Goal: Task Accomplishment & Management: Manage account settings

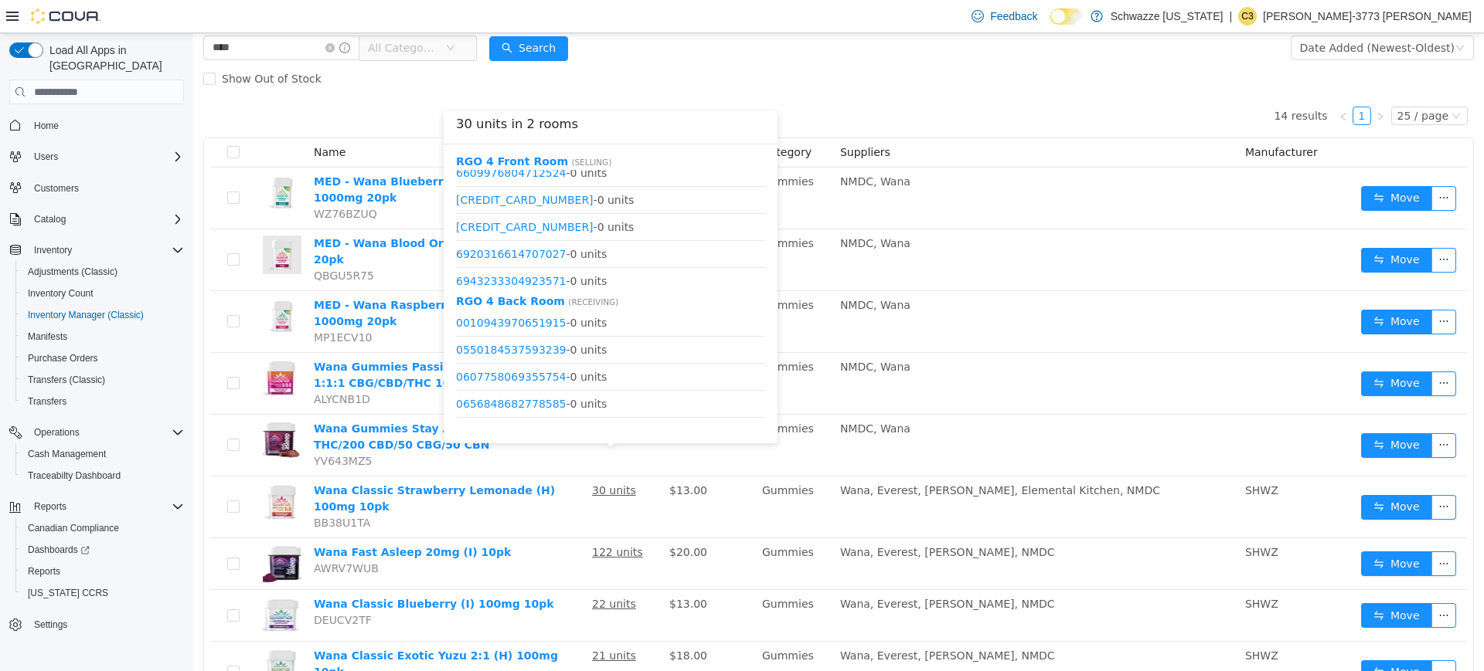
scroll to position [1066, 0]
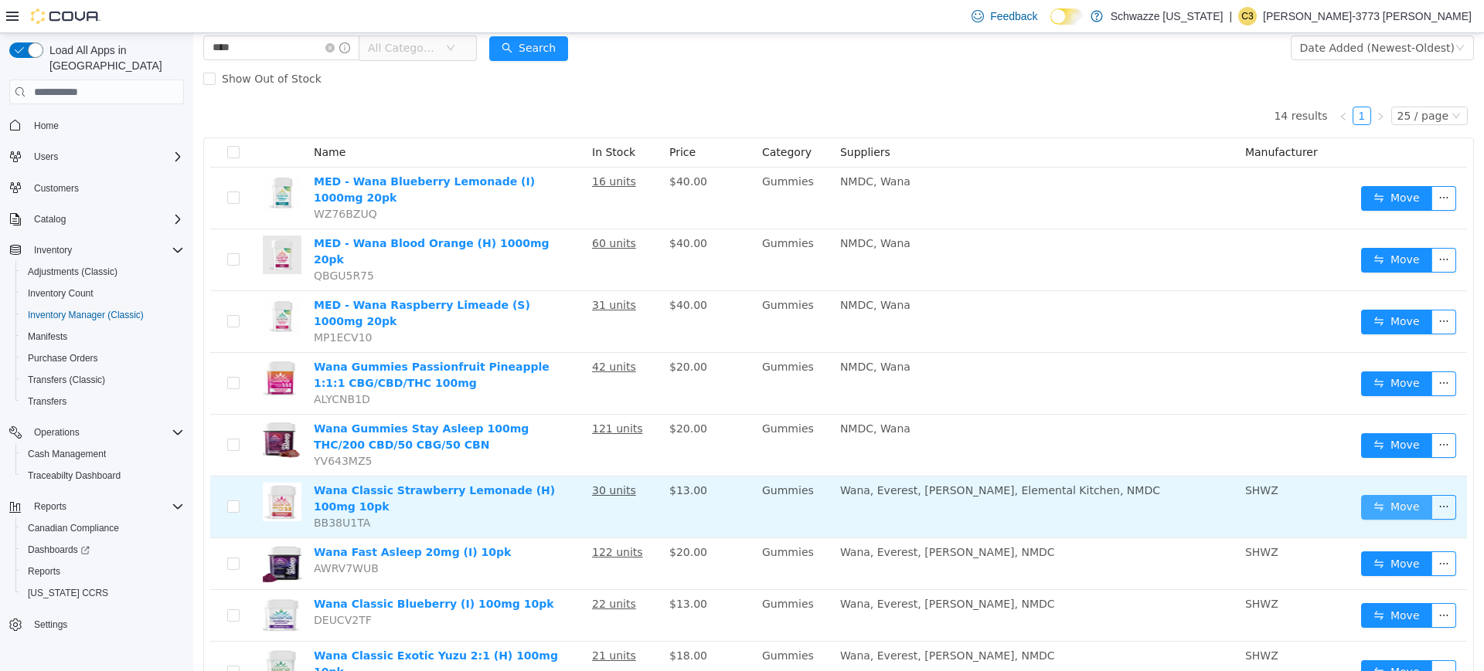
click at [1366, 495] on button "Move" at bounding box center [1396, 507] width 71 height 25
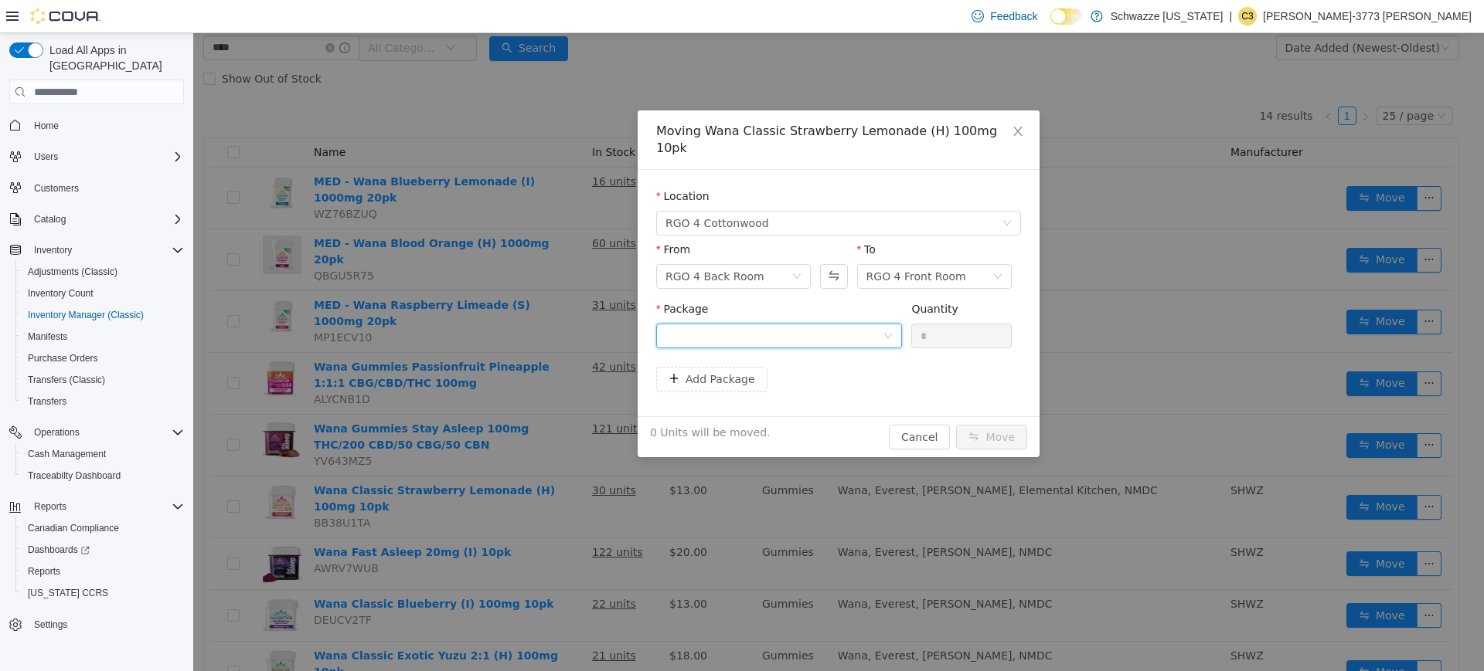
click at [843, 325] on div at bounding box center [773, 336] width 217 height 23
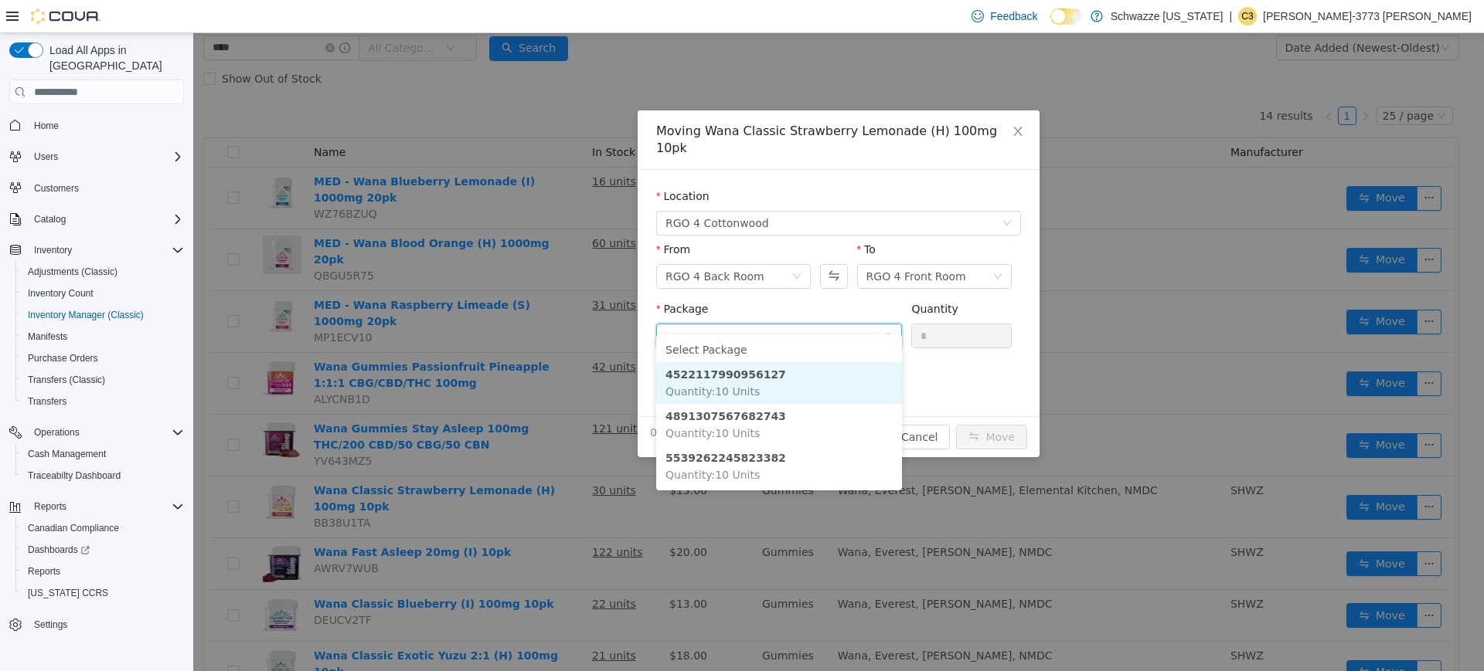
click at [783, 382] on li "4522117990956127 Quantity : 10 Units" at bounding box center [779, 383] width 246 height 42
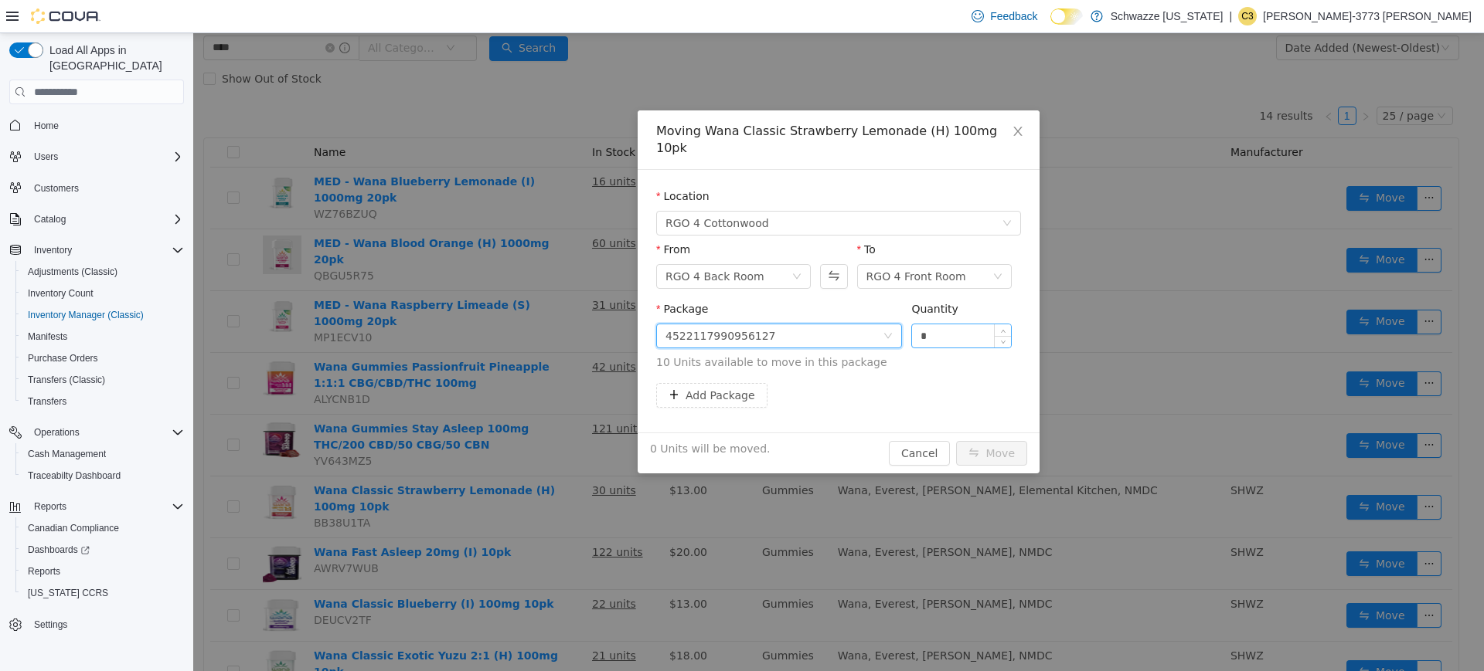
click at [944, 325] on input "*" at bounding box center [961, 336] width 99 height 23
type input "**"
click at [956, 441] on button "Move" at bounding box center [991, 453] width 71 height 25
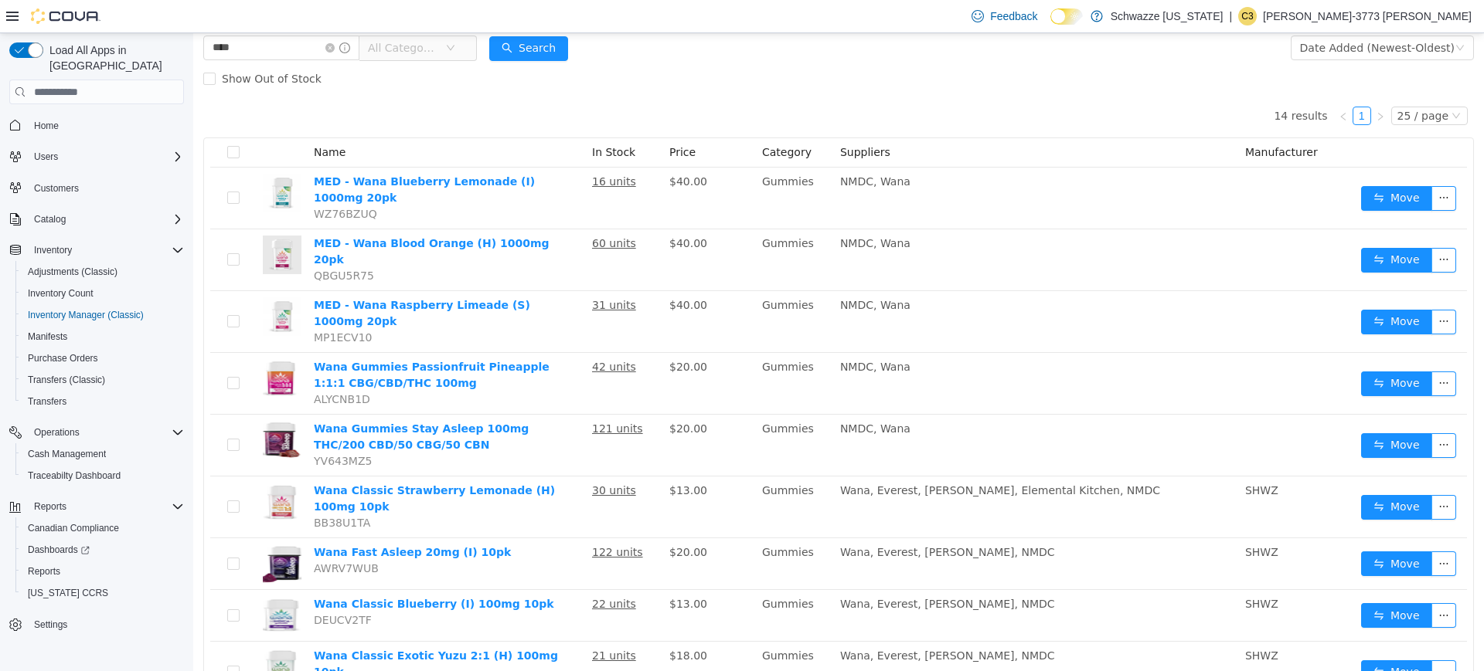
scroll to position [0, 0]
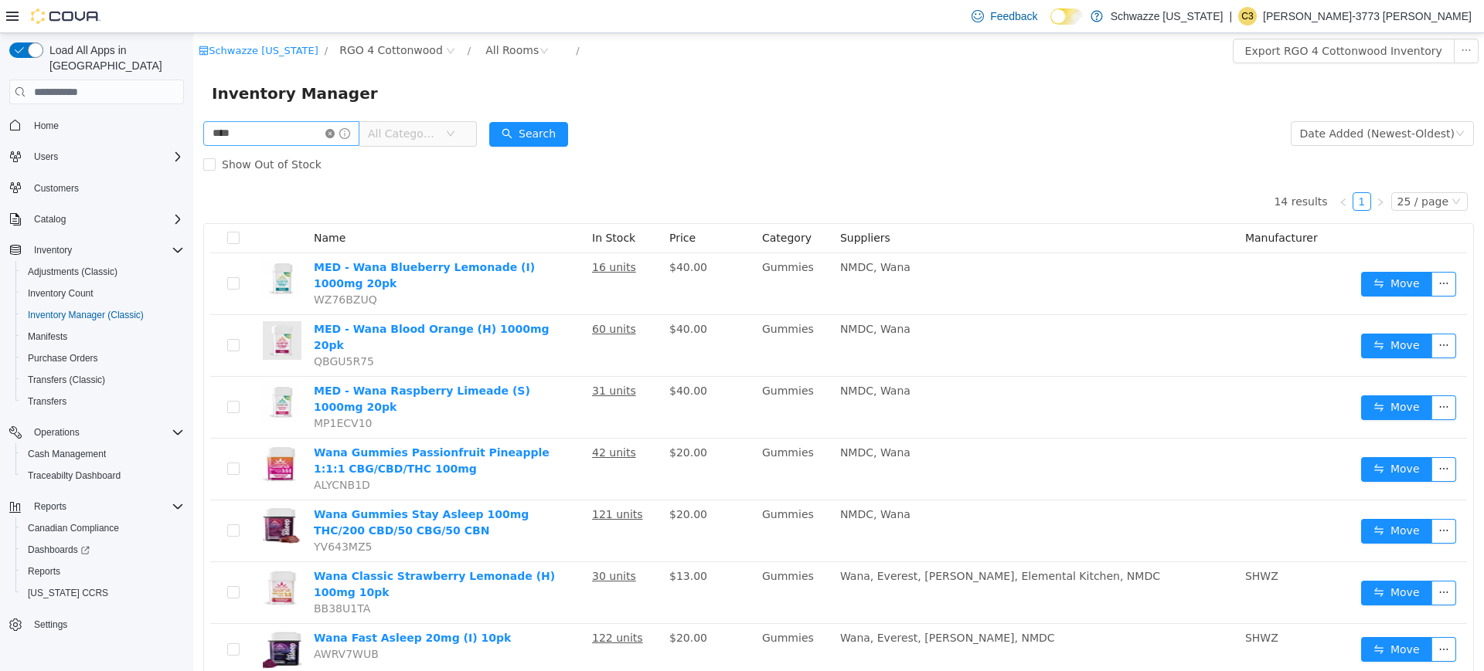
click at [335, 135] on icon "icon: close-circle" at bounding box center [329, 133] width 9 height 9
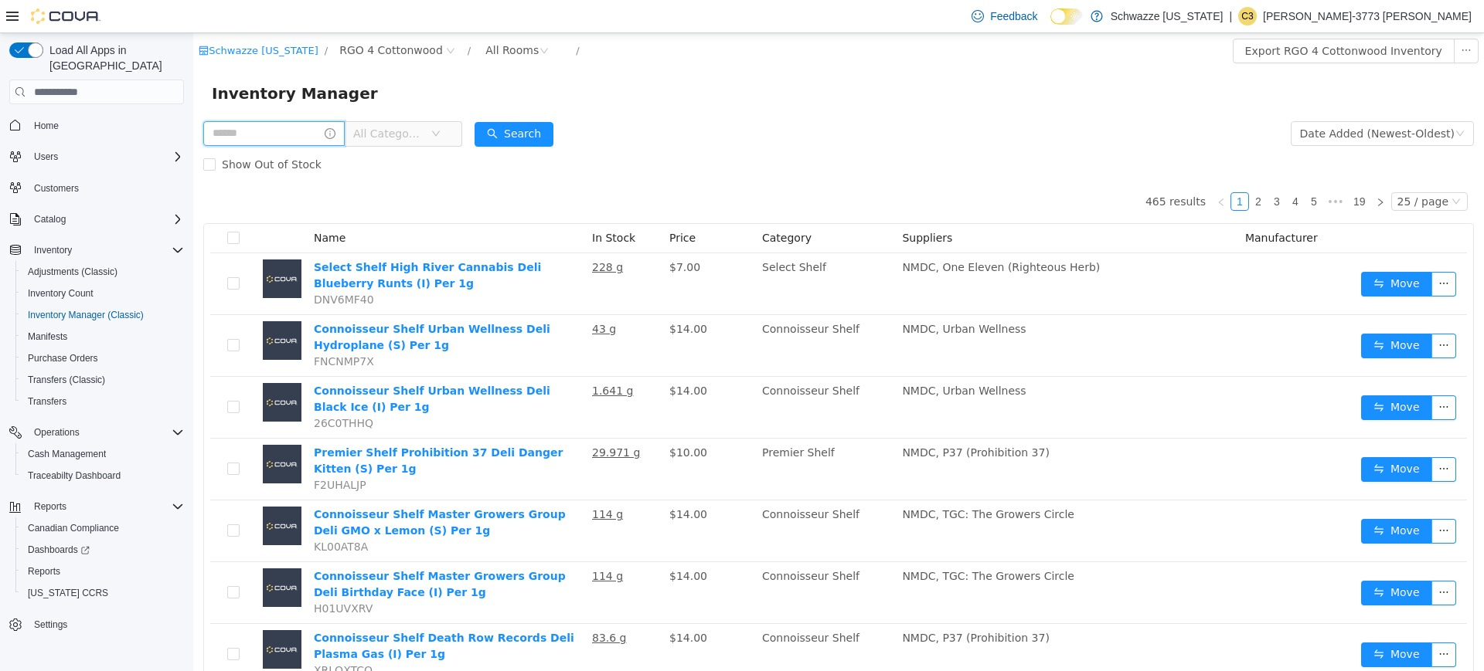
click at [291, 132] on input "text" at bounding box center [273, 133] width 141 height 25
type input "*****"
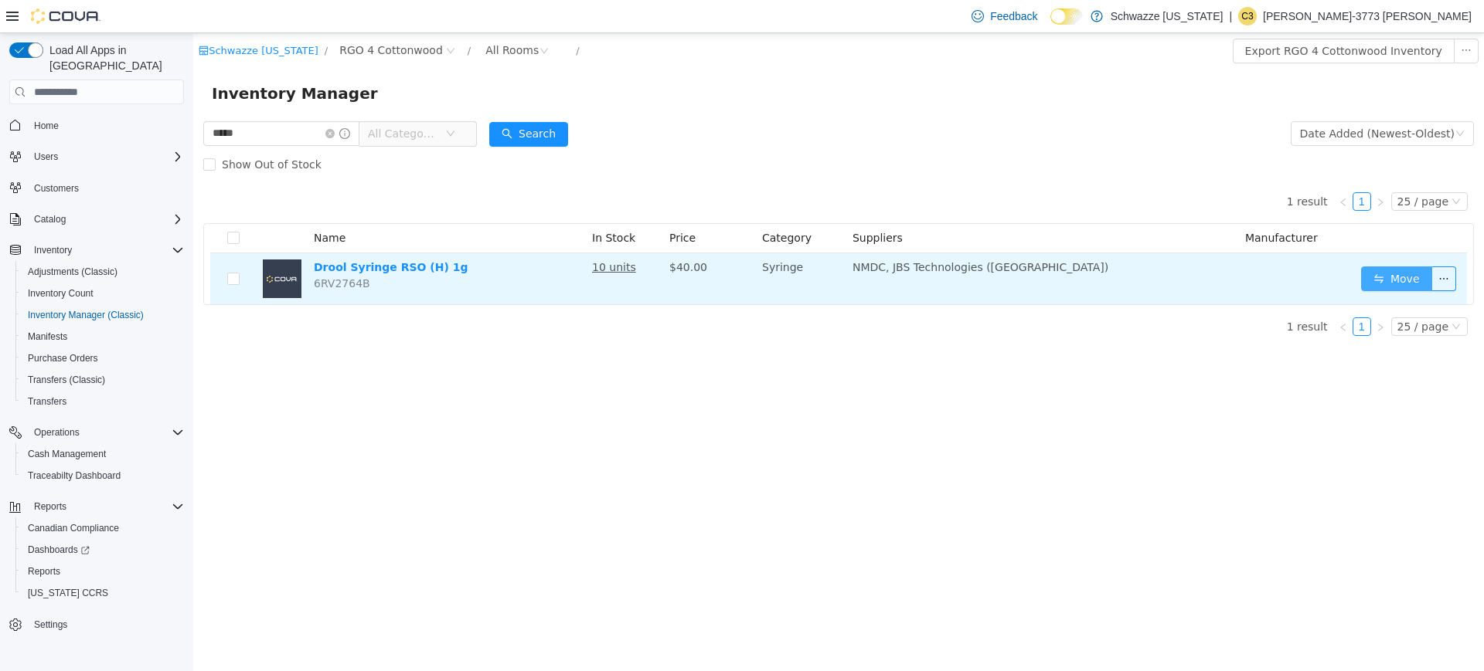
click at [1395, 280] on button "Move" at bounding box center [1396, 279] width 71 height 25
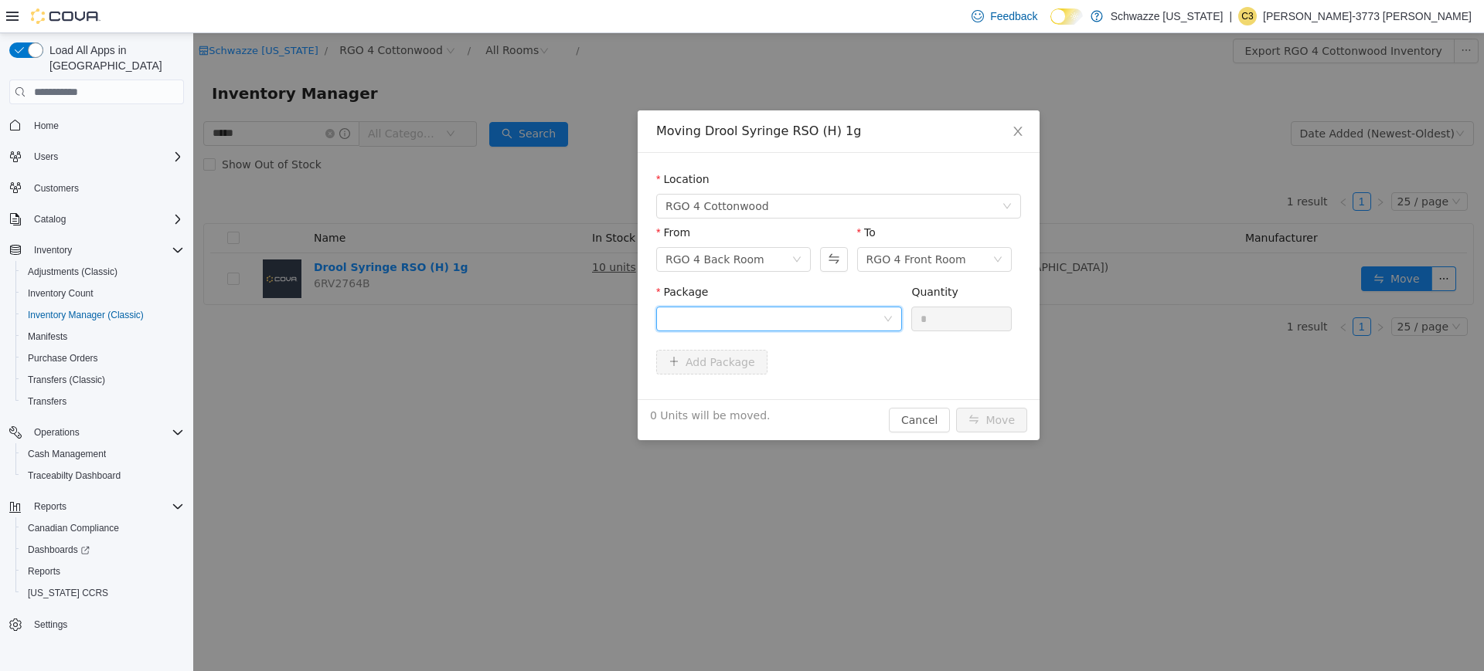
click at [819, 328] on div at bounding box center [773, 319] width 217 height 23
click at [771, 372] on li "6381267704862851 Quantity : 10 Units" at bounding box center [779, 383] width 246 height 42
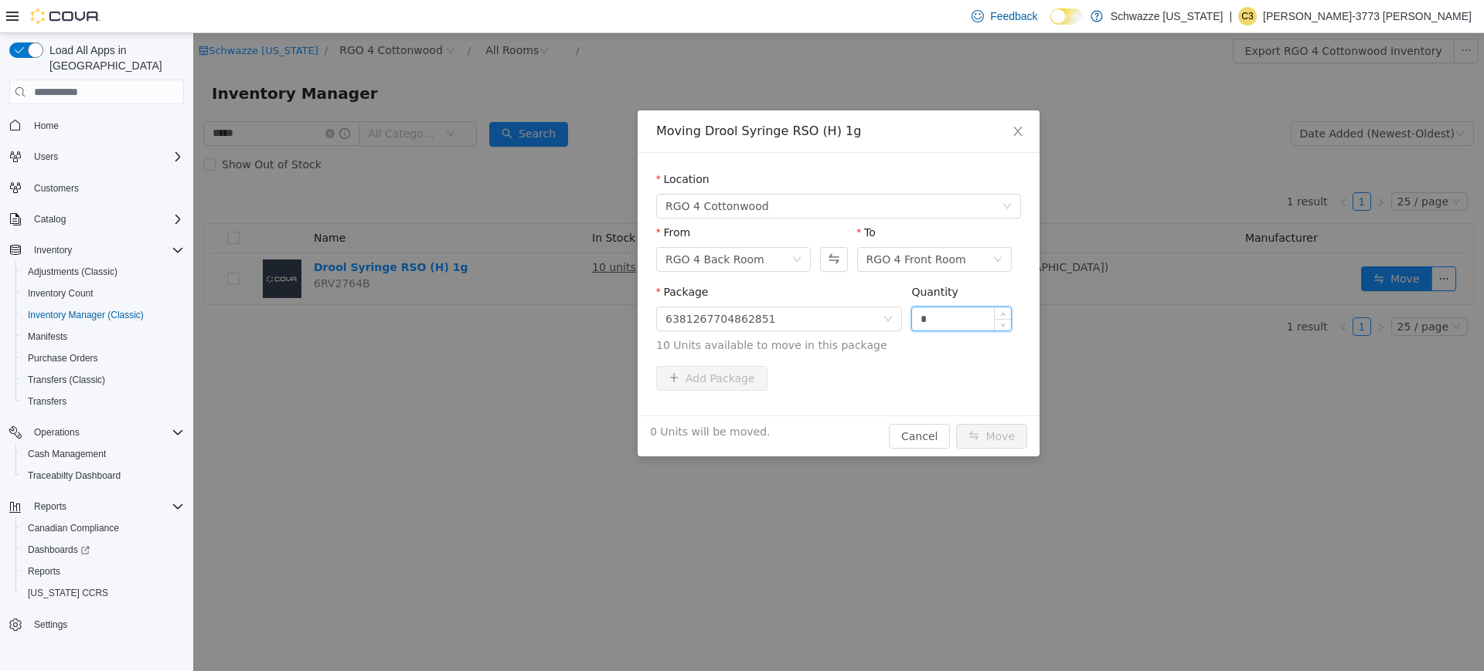
click at [954, 318] on input "*" at bounding box center [961, 319] width 99 height 23
type input "**"
click at [956, 424] on button "Move" at bounding box center [991, 436] width 71 height 25
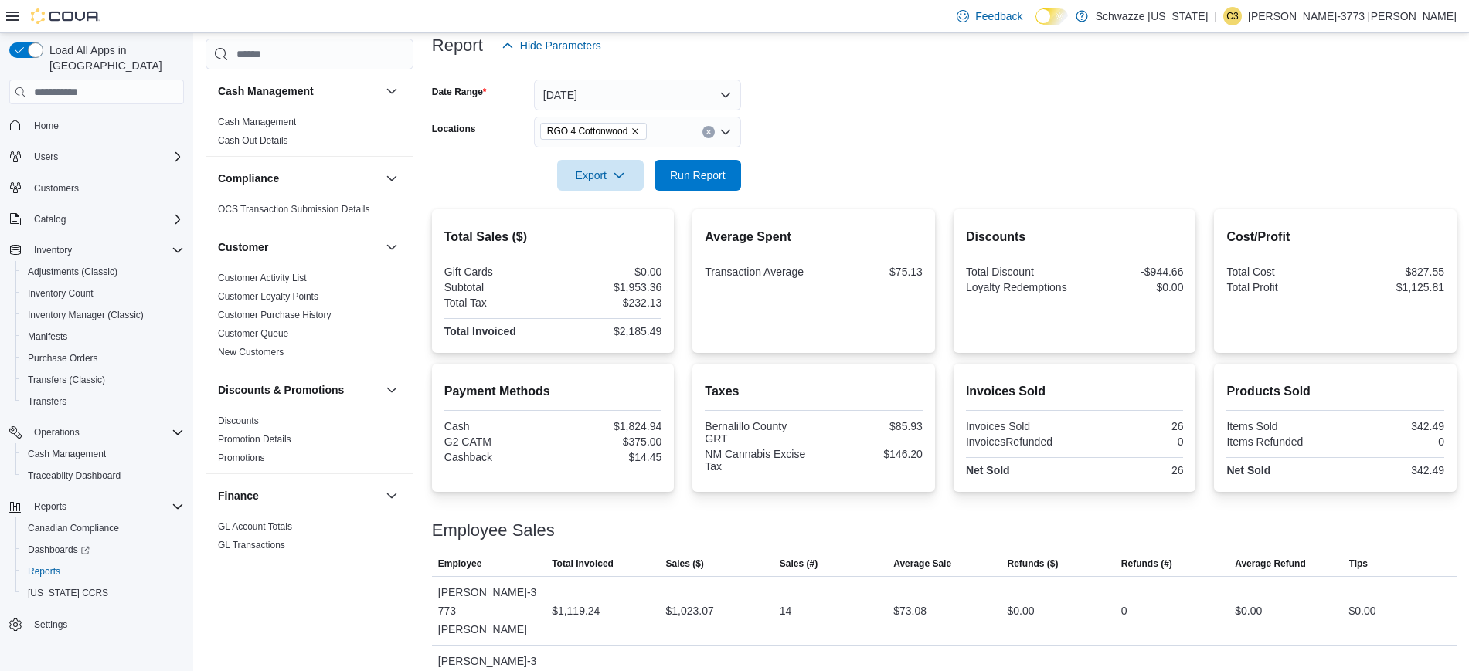
scroll to position [620, 0]
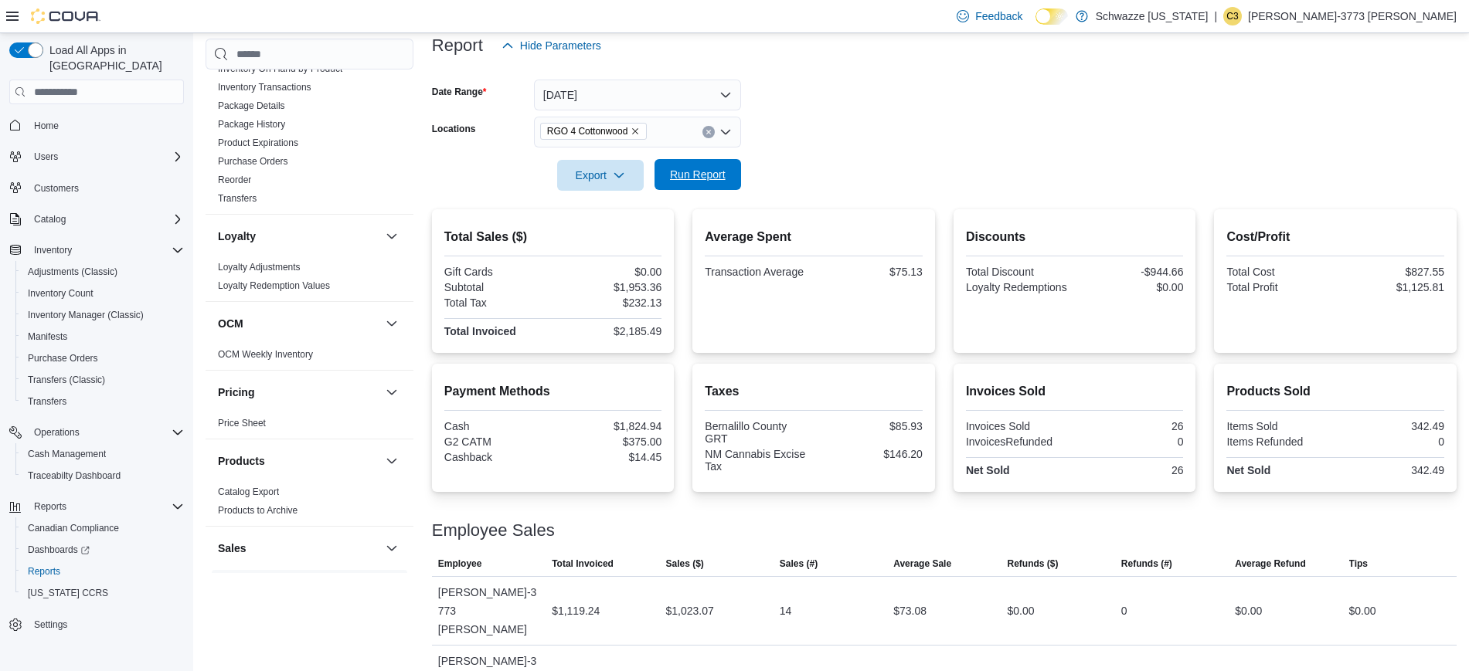
click at [722, 183] on span "Run Report" at bounding box center [698, 174] width 68 height 31
click at [712, 175] on span "Run Report" at bounding box center [698, 174] width 56 height 15
click at [594, 105] on button "Today" at bounding box center [637, 95] width 207 height 31
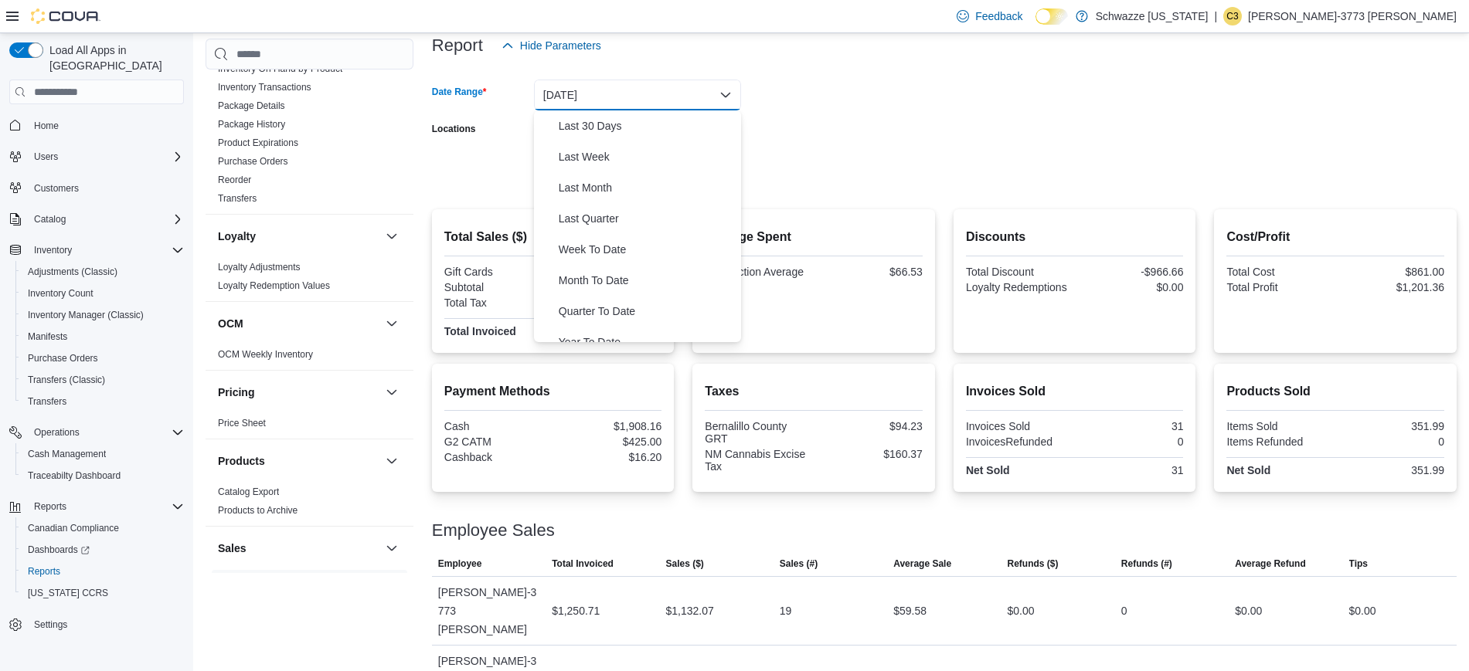
scroll to position [232, 0]
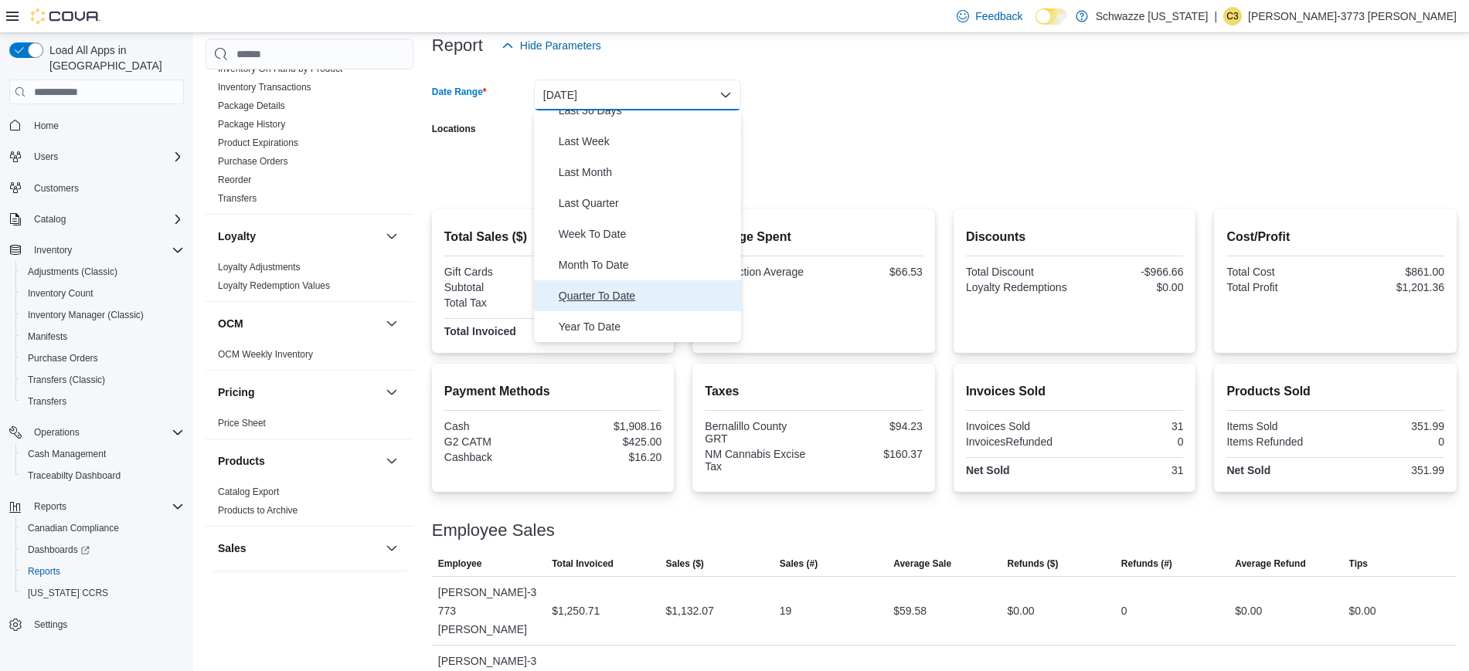
click at [623, 294] on span "Quarter To Date" at bounding box center [647, 296] width 176 height 19
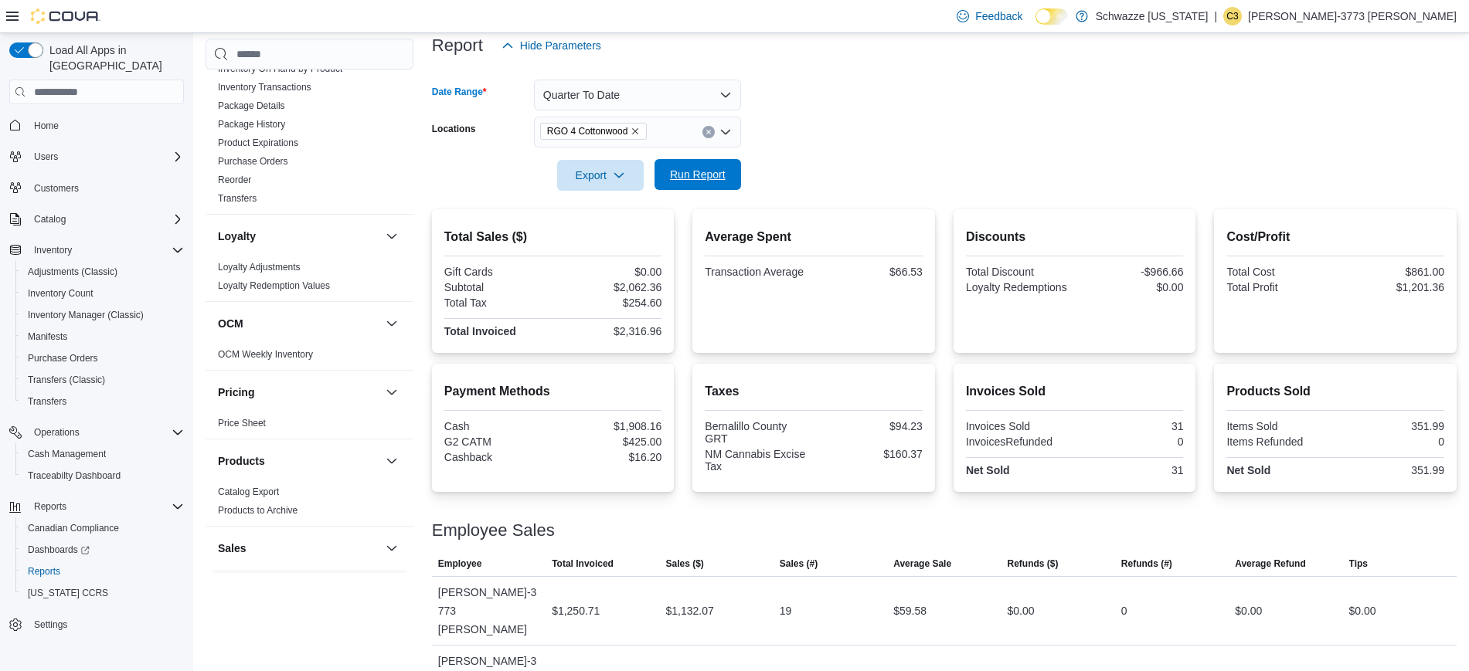
click at [677, 177] on span "Run Report" at bounding box center [698, 174] width 56 height 15
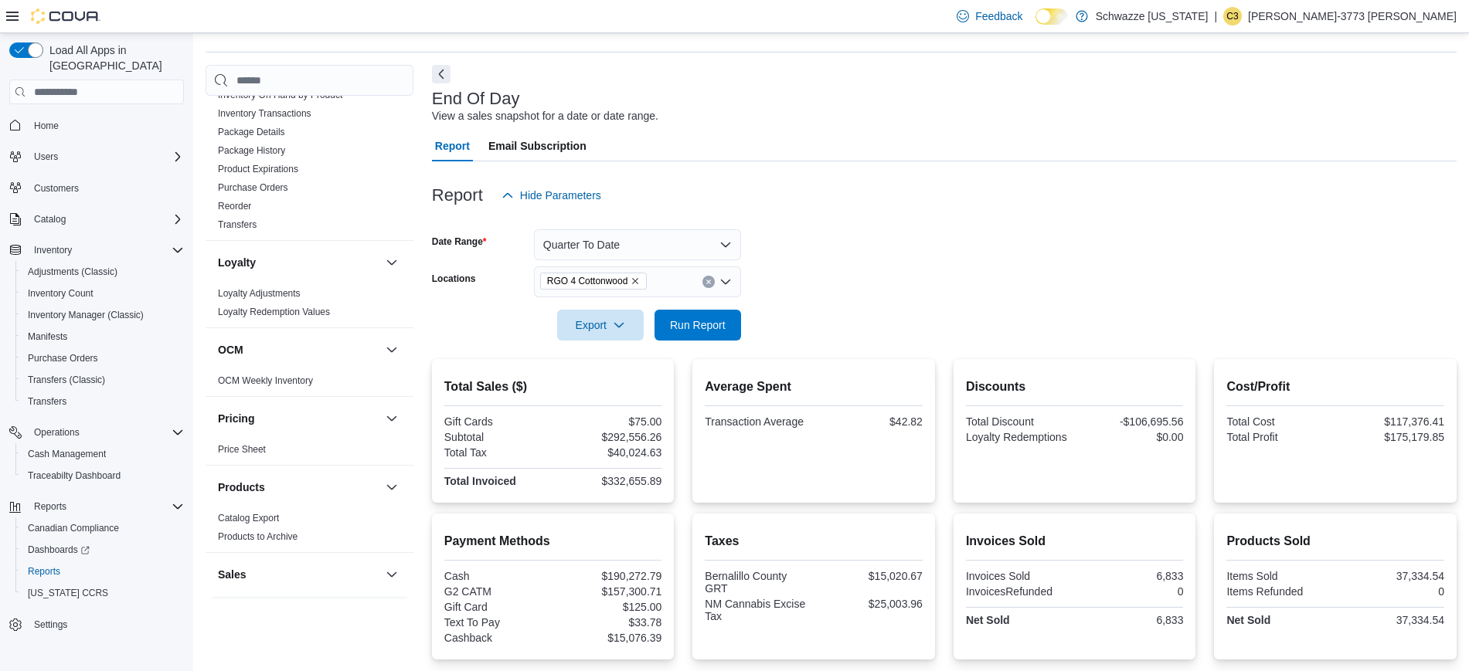
scroll to position [28, 0]
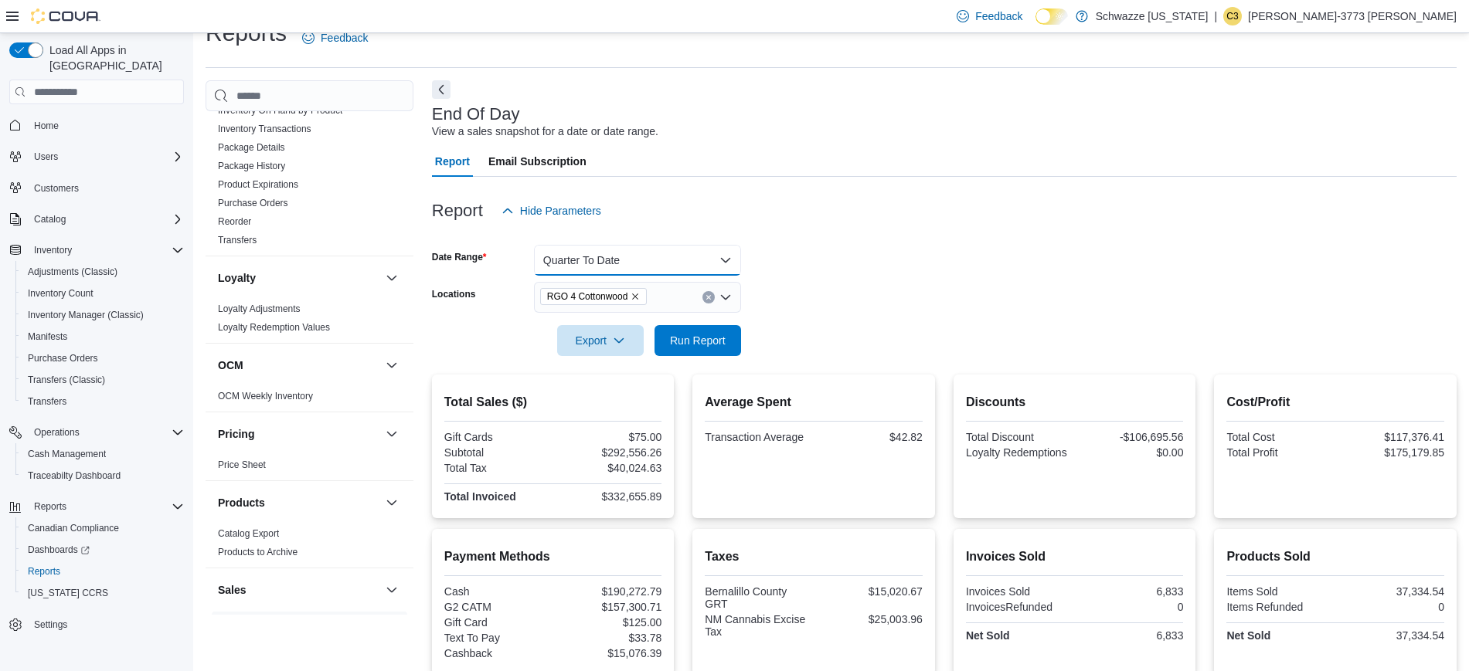
click at [715, 260] on button "Quarter To Date" at bounding box center [637, 260] width 207 height 31
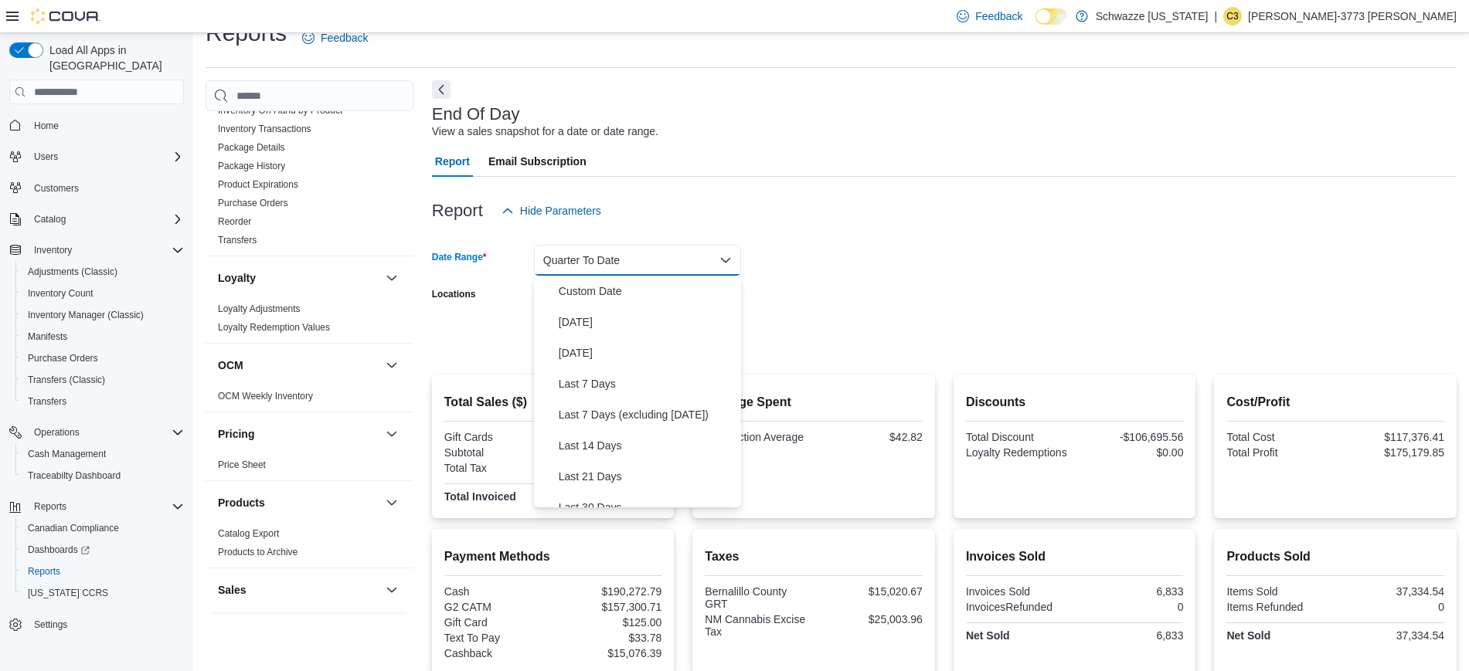
scroll to position [232, 0]
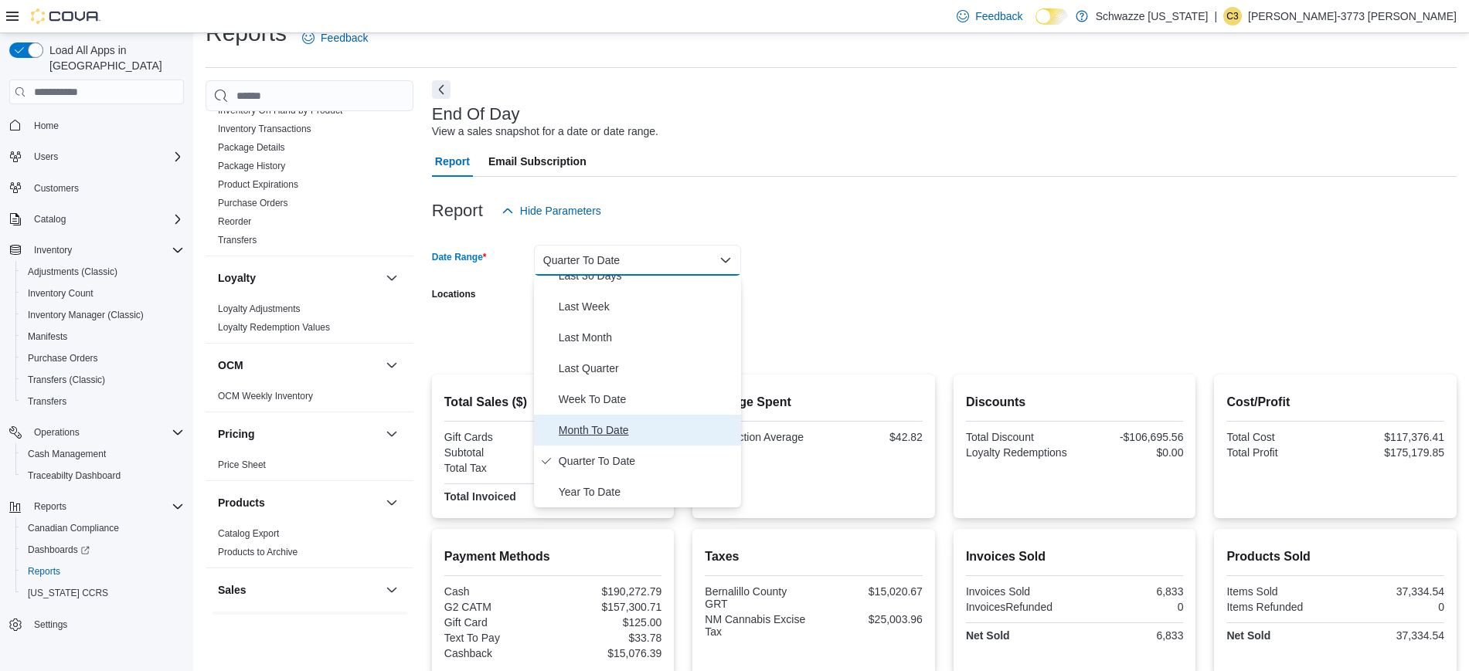
click at [618, 430] on span "Month To Date" at bounding box center [647, 430] width 176 height 19
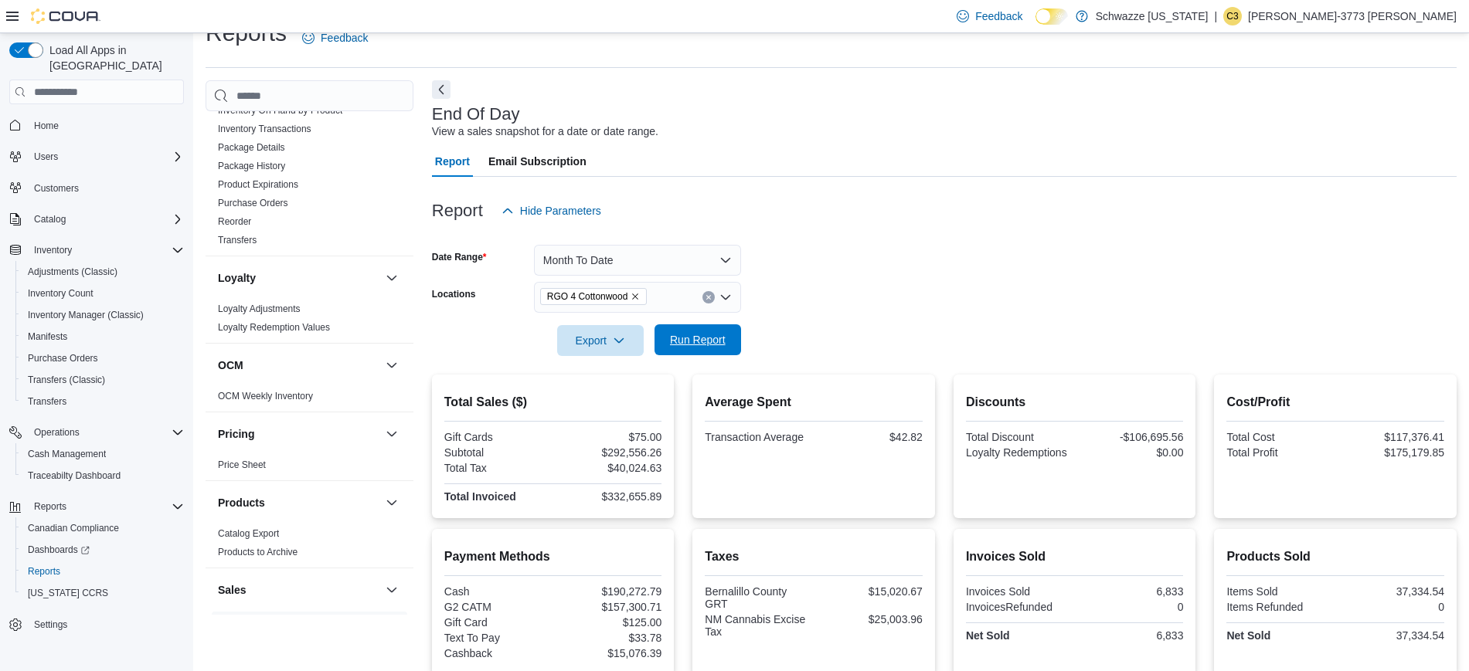
click at [702, 335] on span "Run Report" at bounding box center [698, 339] width 56 height 15
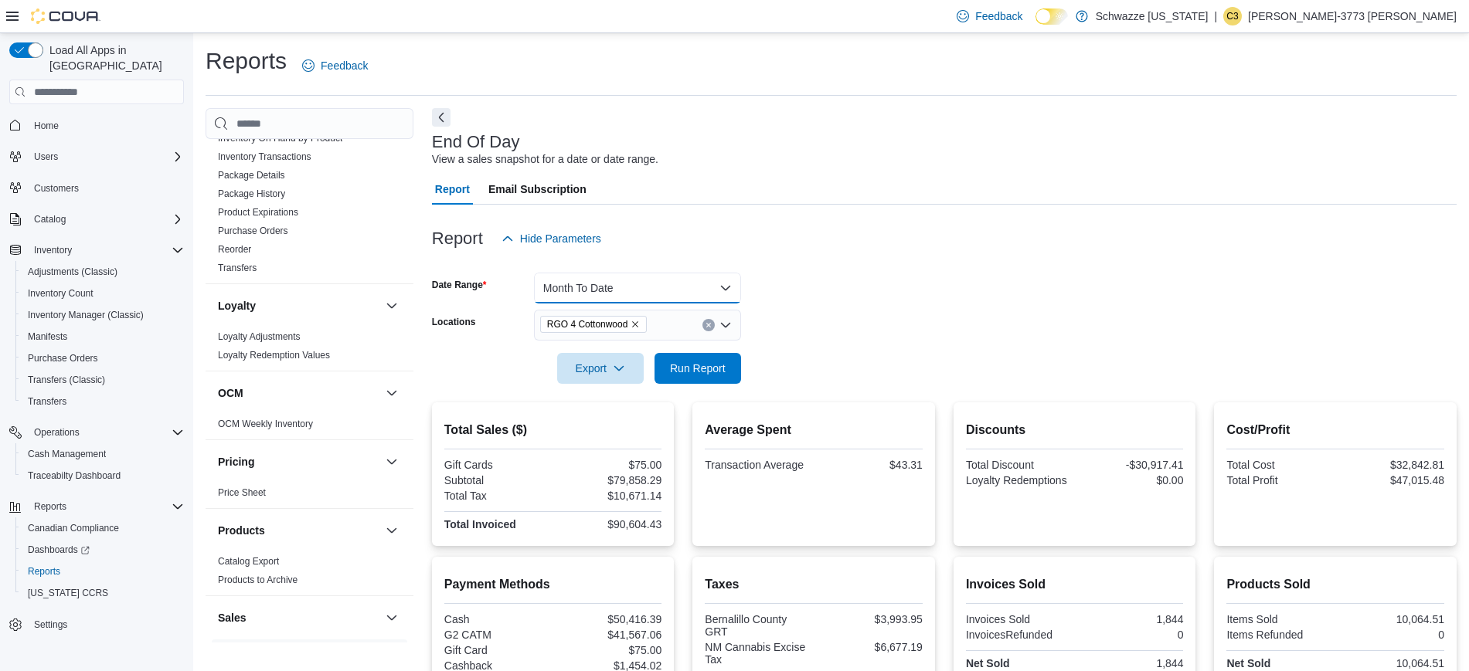
click at [630, 287] on button "Month To Date" at bounding box center [637, 288] width 207 height 31
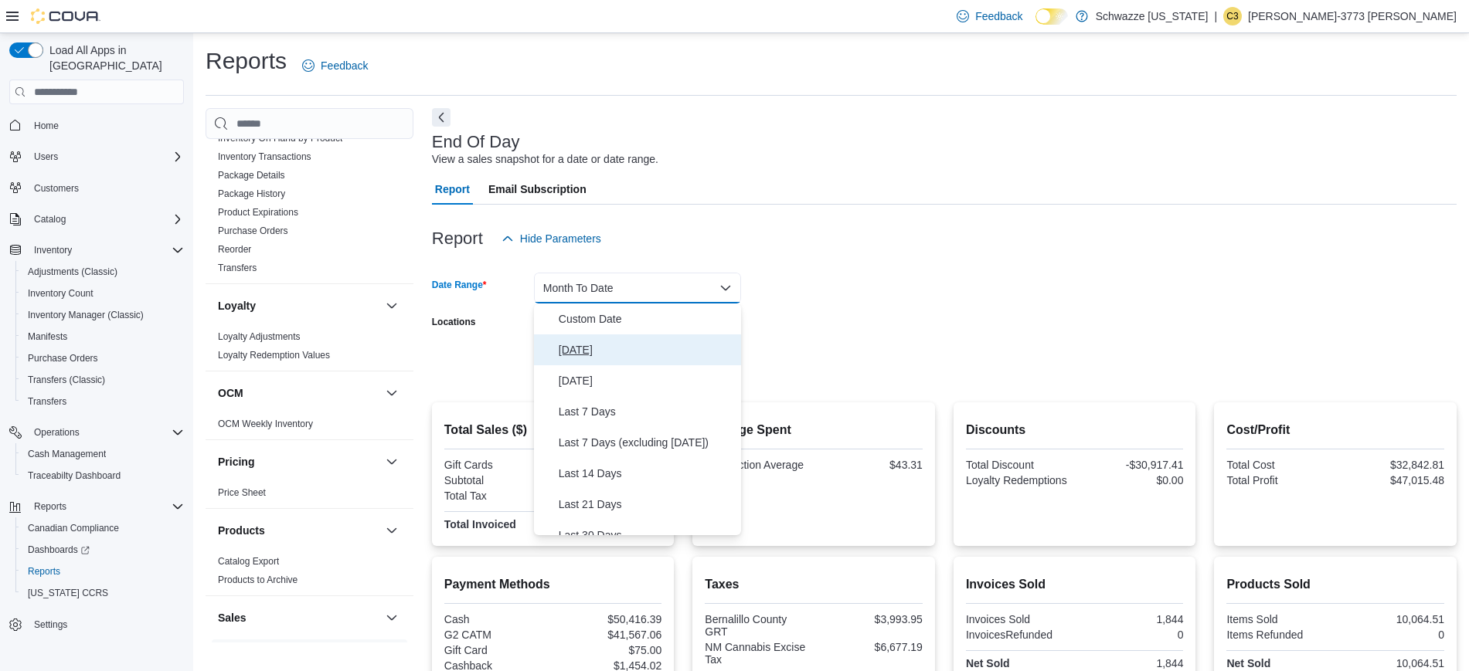
click at [583, 351] on span "Today" at bounding box center [647, 350] width 176 height 19
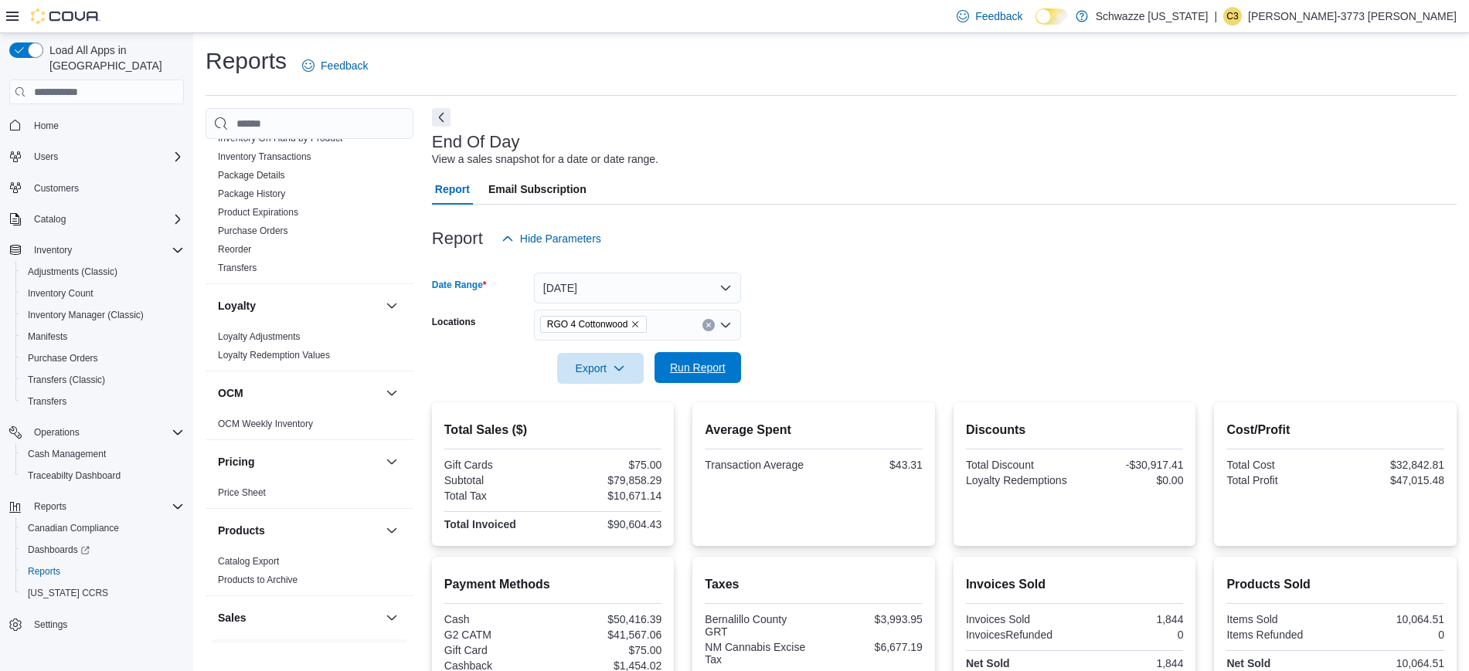
click at [692, 383] on span "Run Report" at bounding box center [698, 367] width 68 height 31
click at [714, 378] on span "Run Report" at bounding box center [698, 367] width 68 height 31
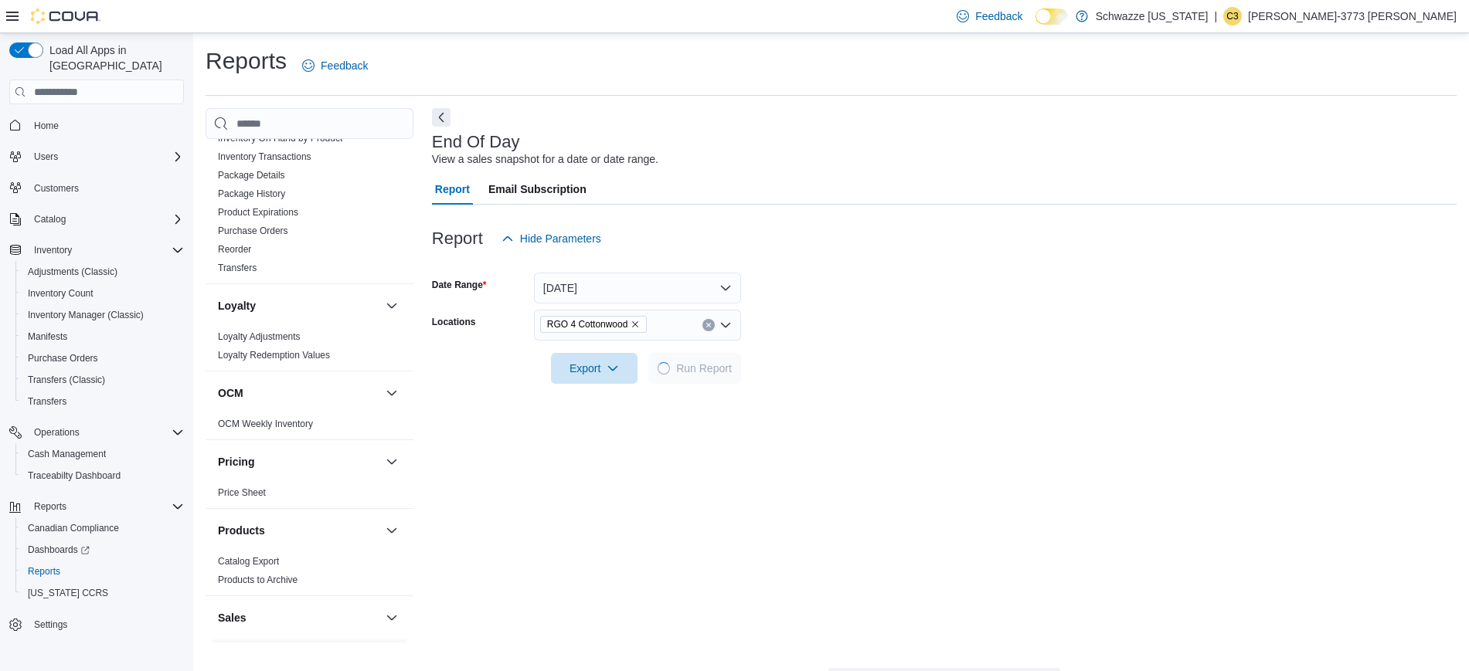
scroll to position [193, 0]
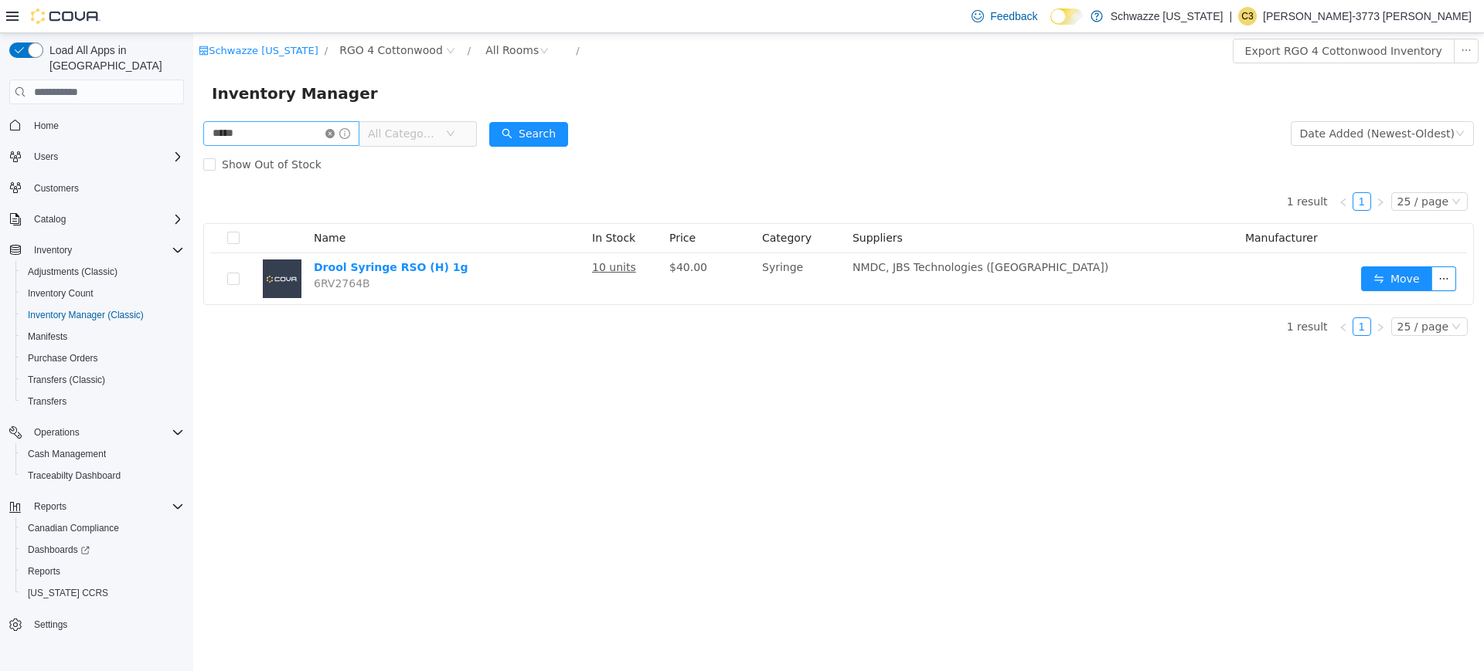
click at [335, 131] on icon "icon: close-circle" at bounding box center [329, 133] width 9 height 9
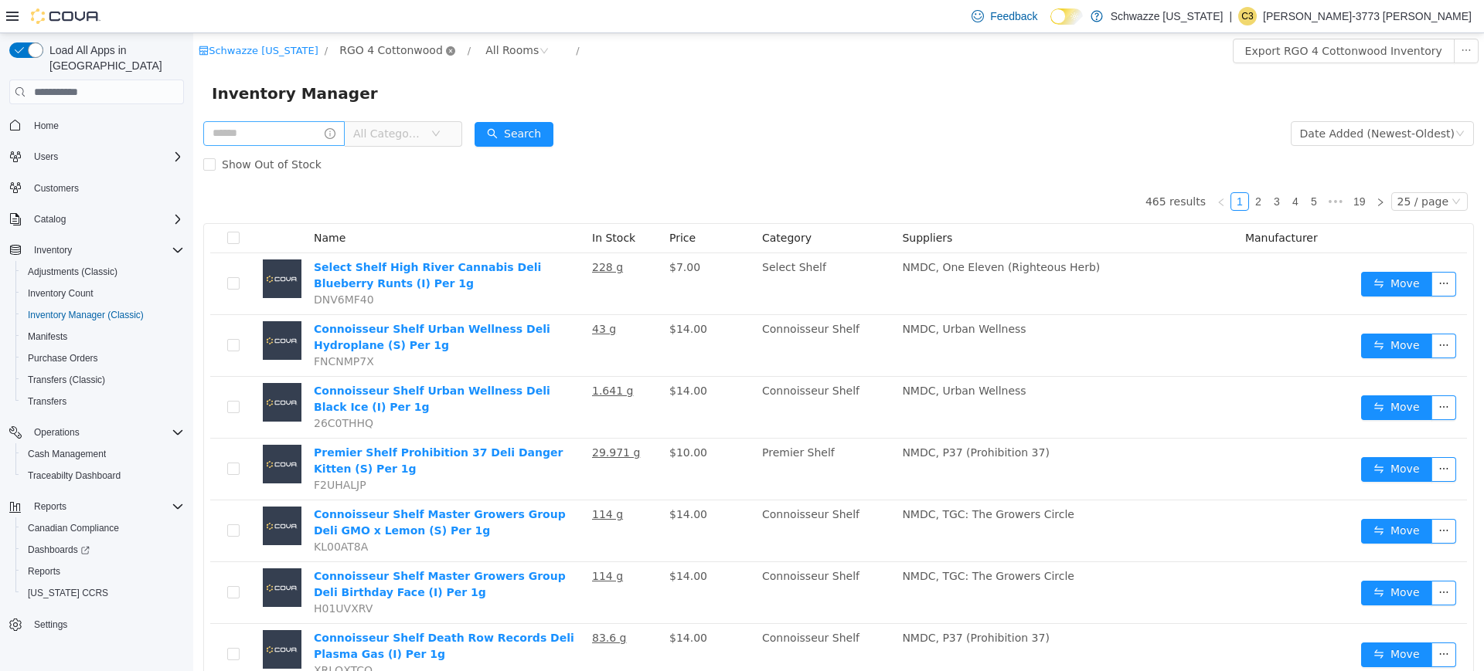
click at [446, 50] on icon "icon: close-circle" at bounding box center [450, 50] width 9 height 9
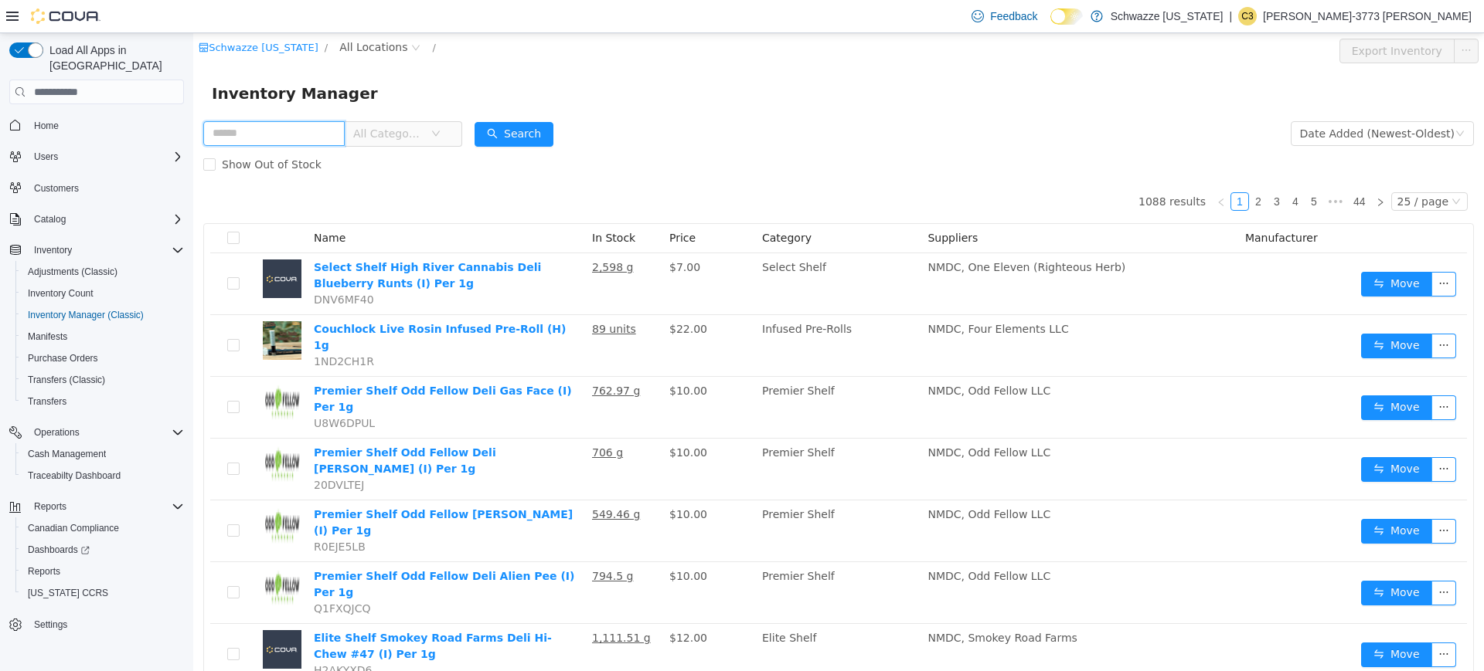
click at [255, 124] on input "text" at bounding box center [273, 133] width 141 height 25
type input "**********"
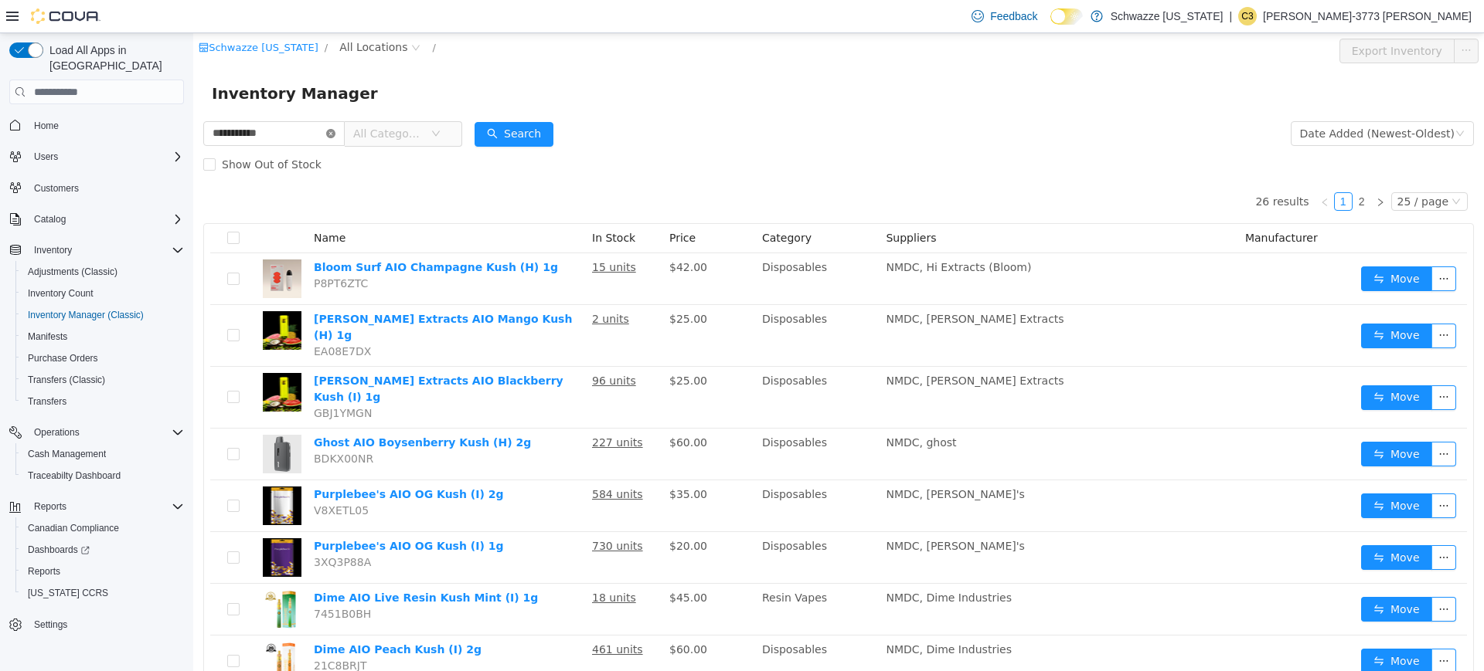
click at [335, 136] on icon "icon: close-circle" at bounding box center [330, 133] width 9 height 9
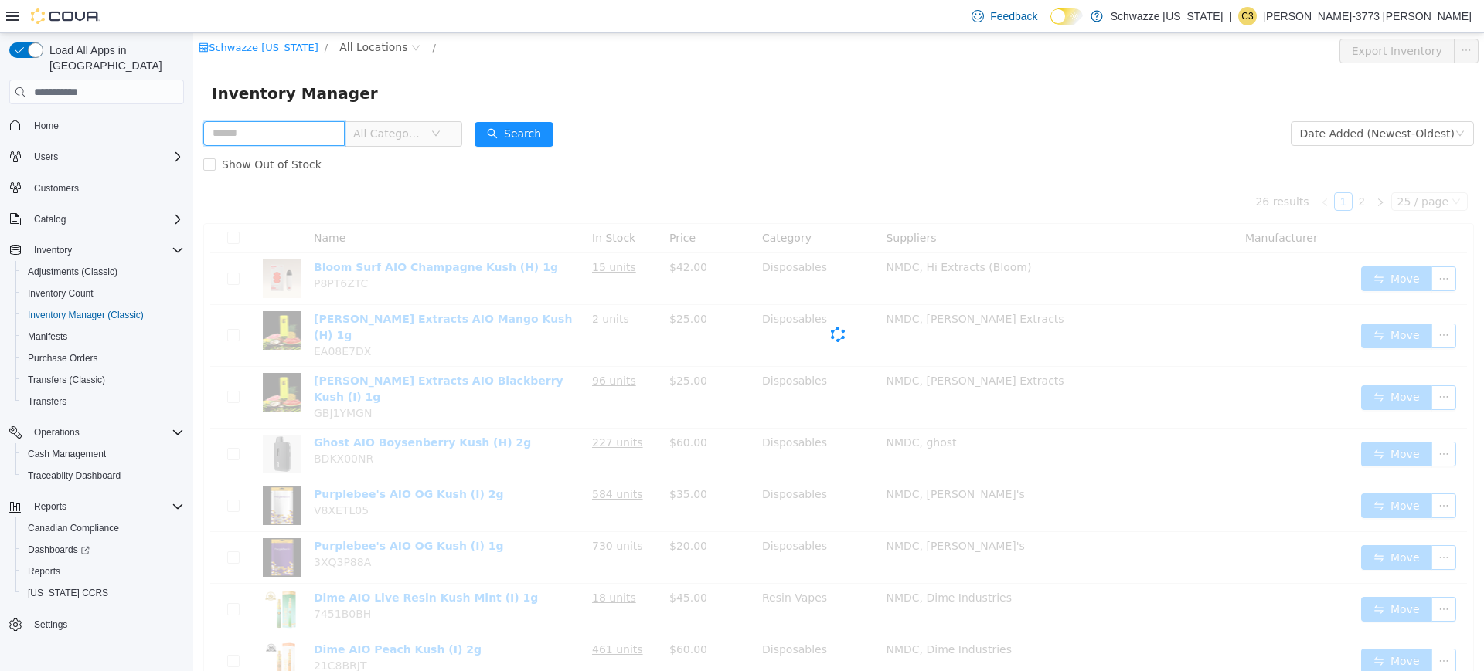
click at [293, 136] on input "text" at bounding box center [273, 133] width 141 height 25
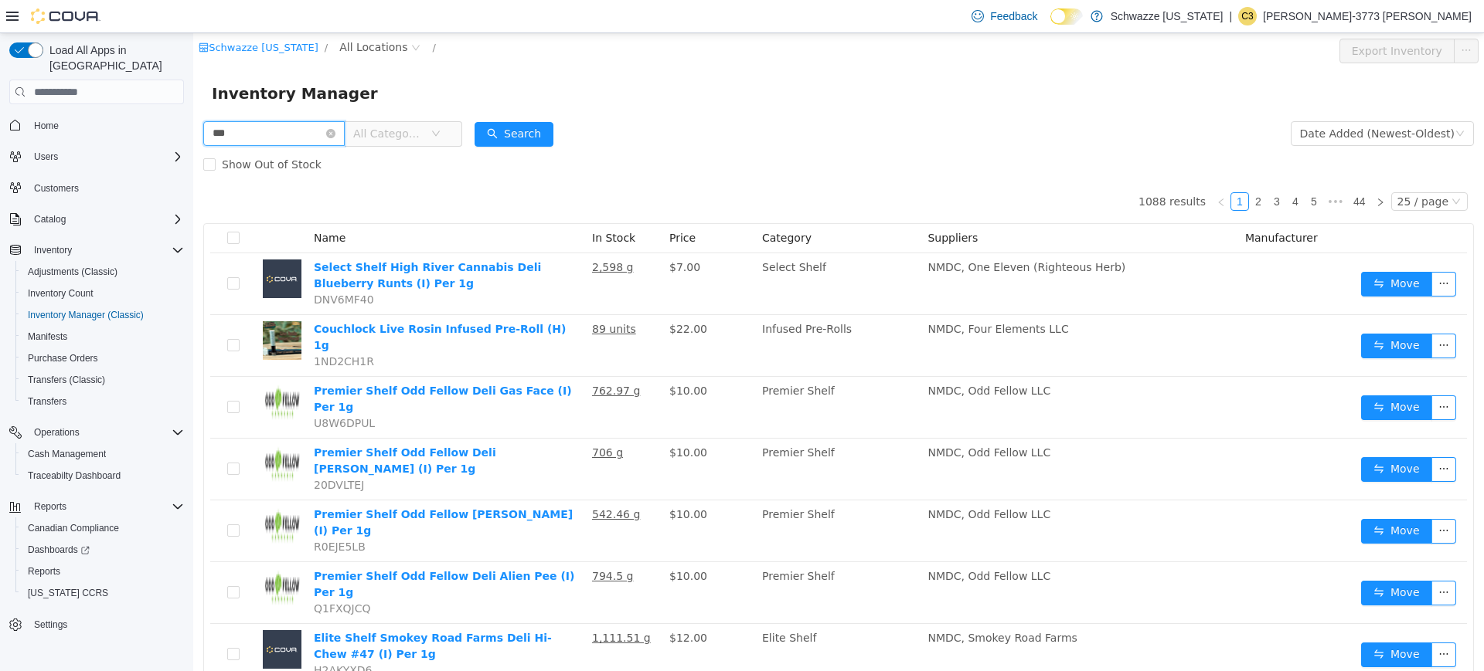
type input "***"
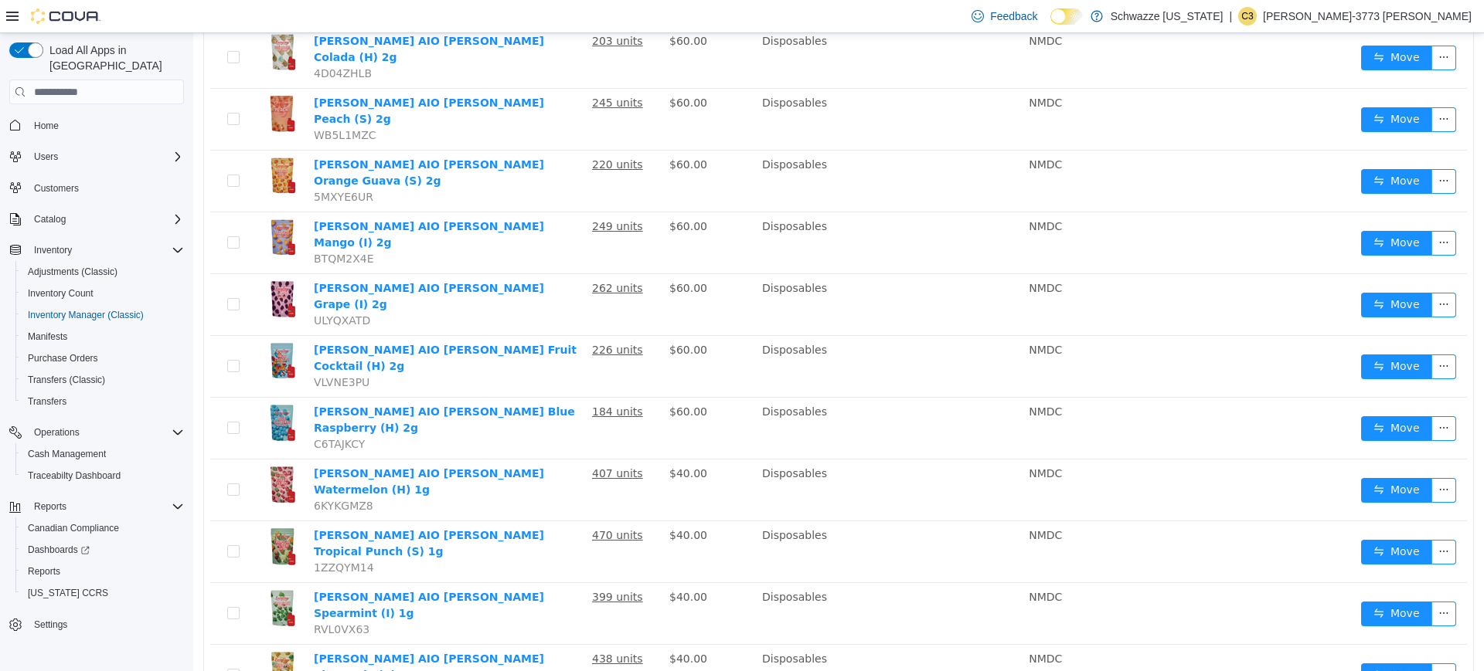
scroll to position [920, 0]
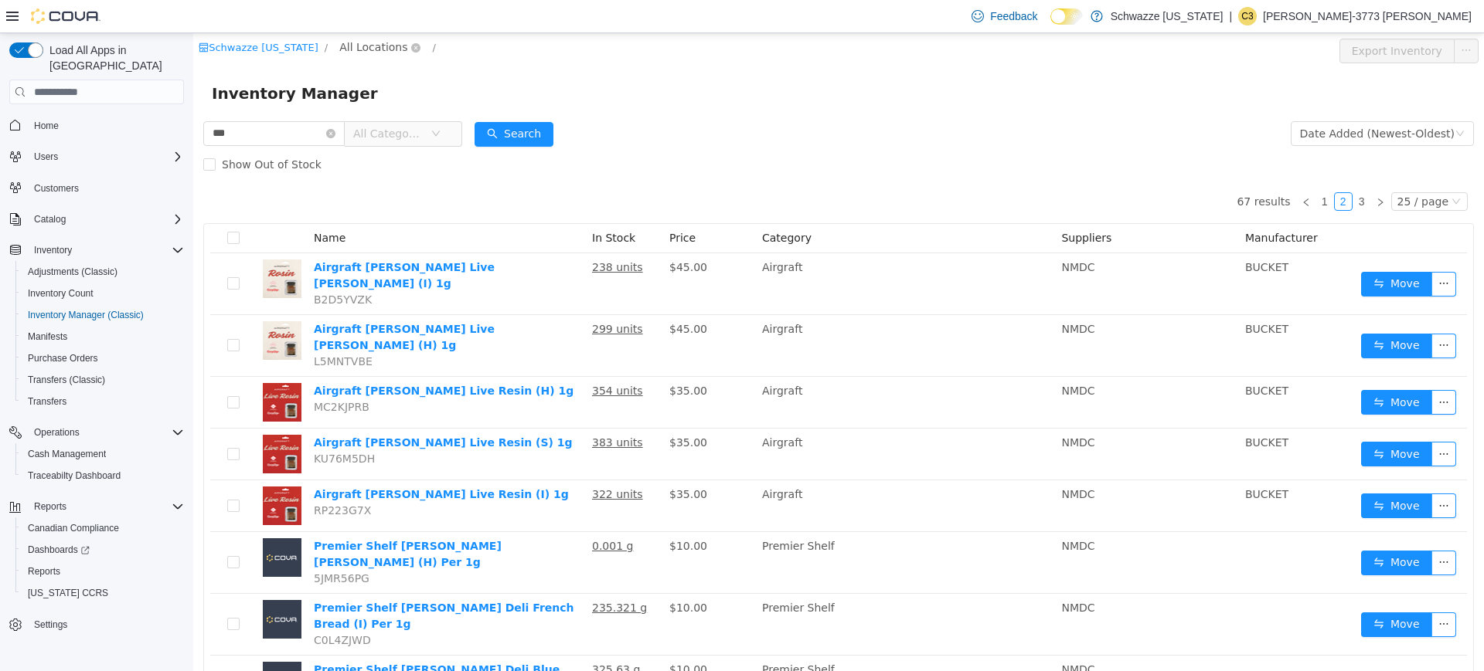
click at [370, 48] on span "All Locations" at bounding box center [373, 47] width 68 height 17
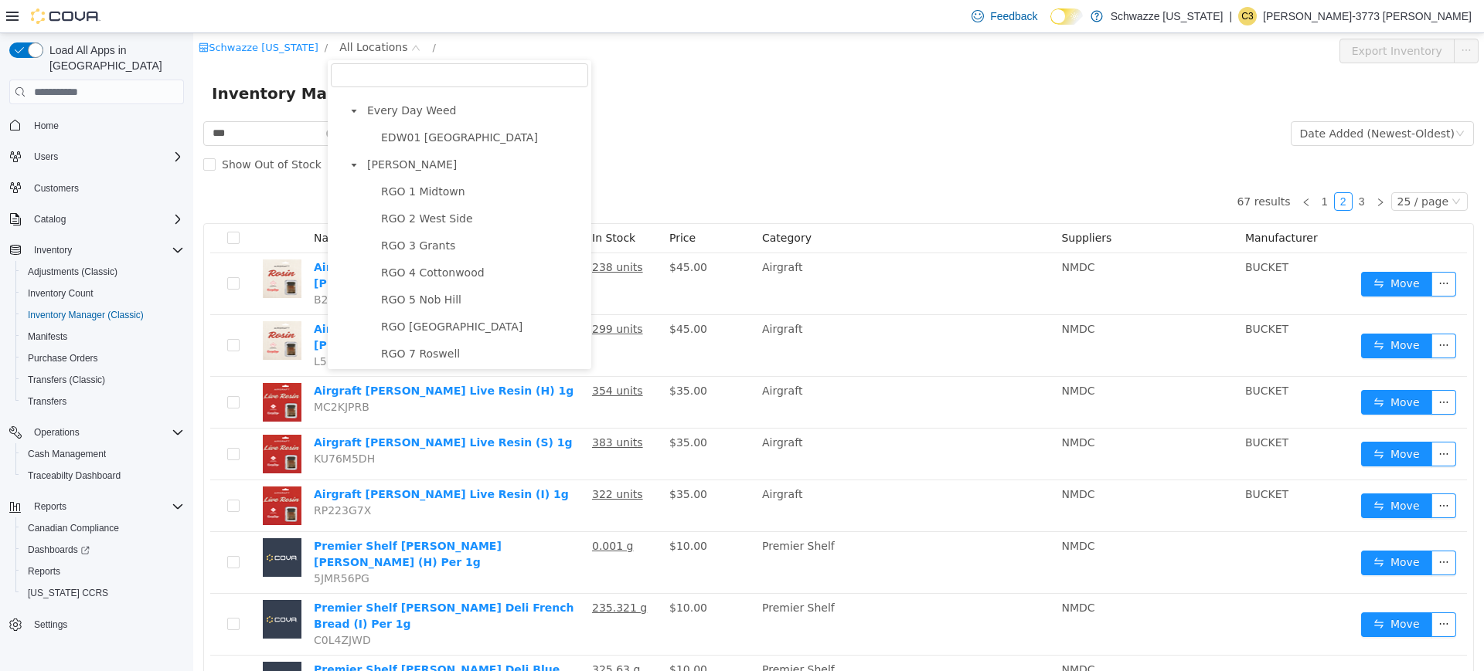
scroll to position [430, 0]
click at [457, 267] on span "RGO 4 Cottonwood" at bounding box center [482, 269] width 211 height 21
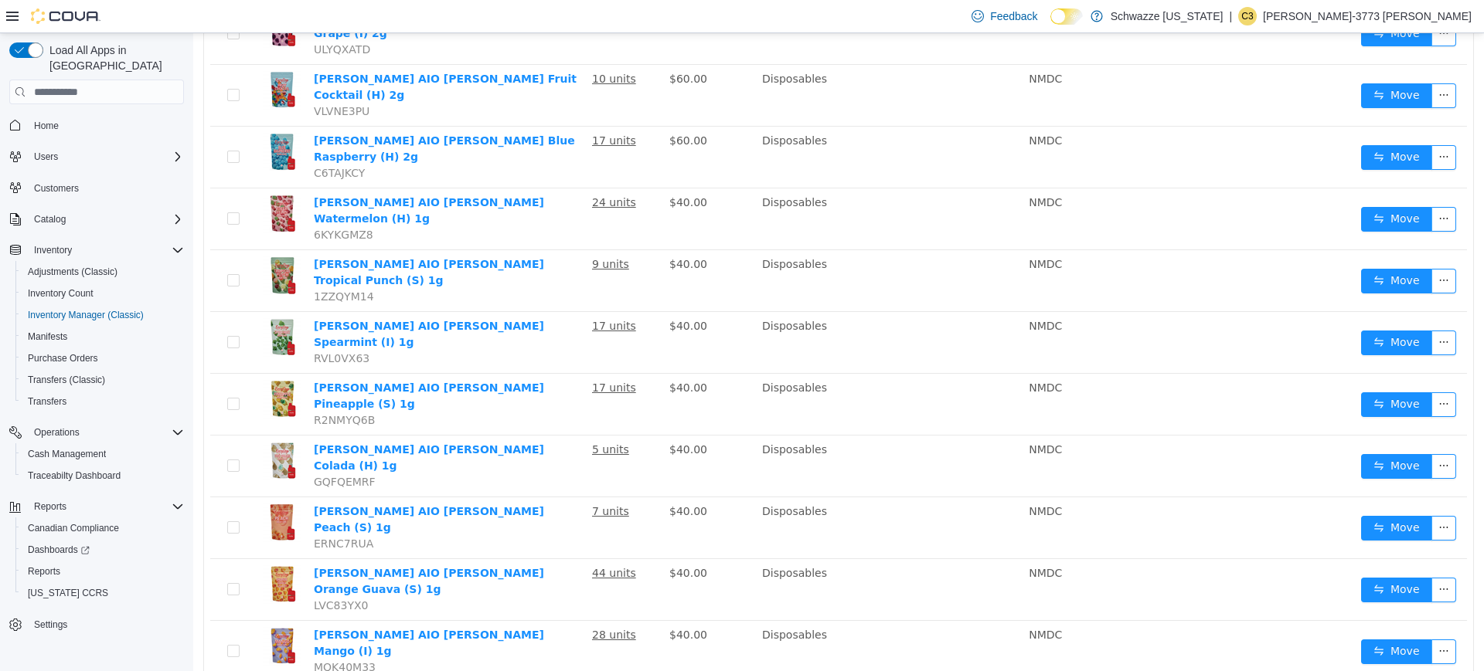
scroll to position [920, 0]
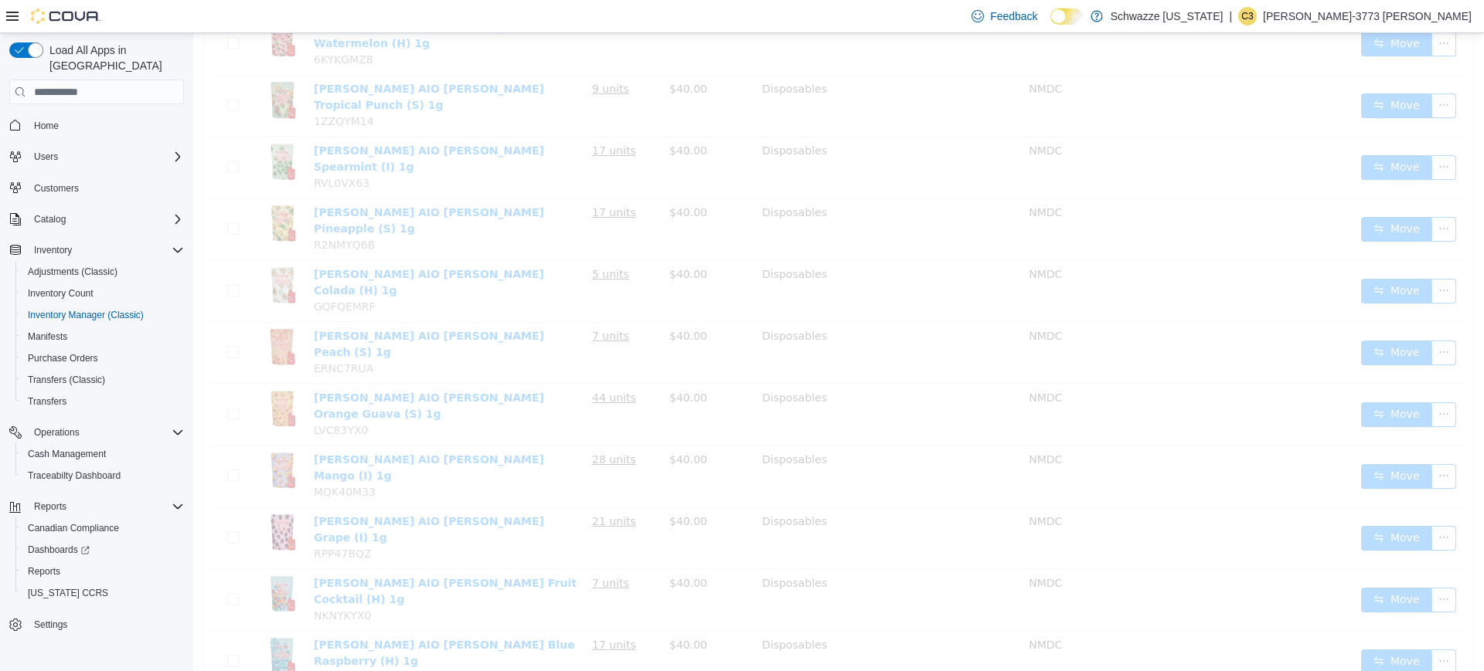
scroll to position [713, 0]
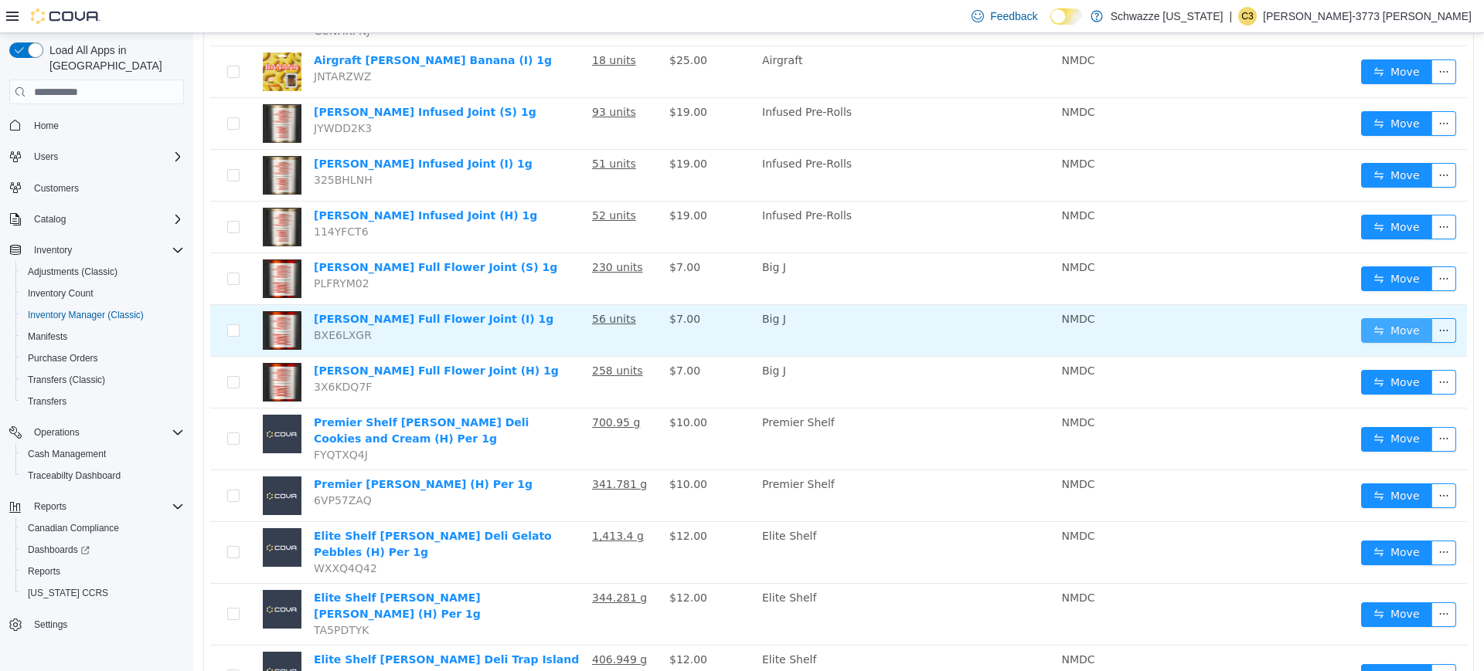
click at [1407, 318] on button "Move" at bounding box center [1396, 330] width 71 height 25
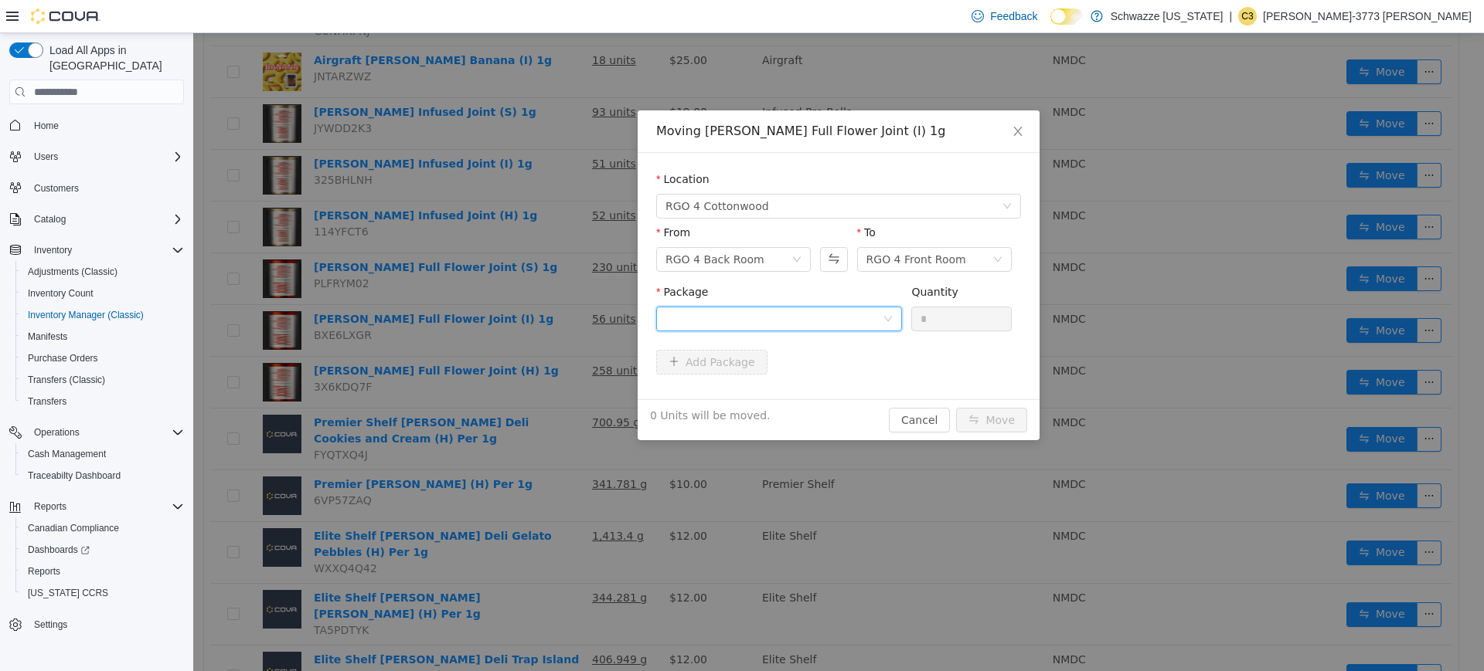
click at [843, 320] on div at bounding box center [773, 319] width 217 height 23
click at [799, 374] on li "9249090897636219 Quantity : 50 Units" at bounding box center [779, 383] width 246 height 42
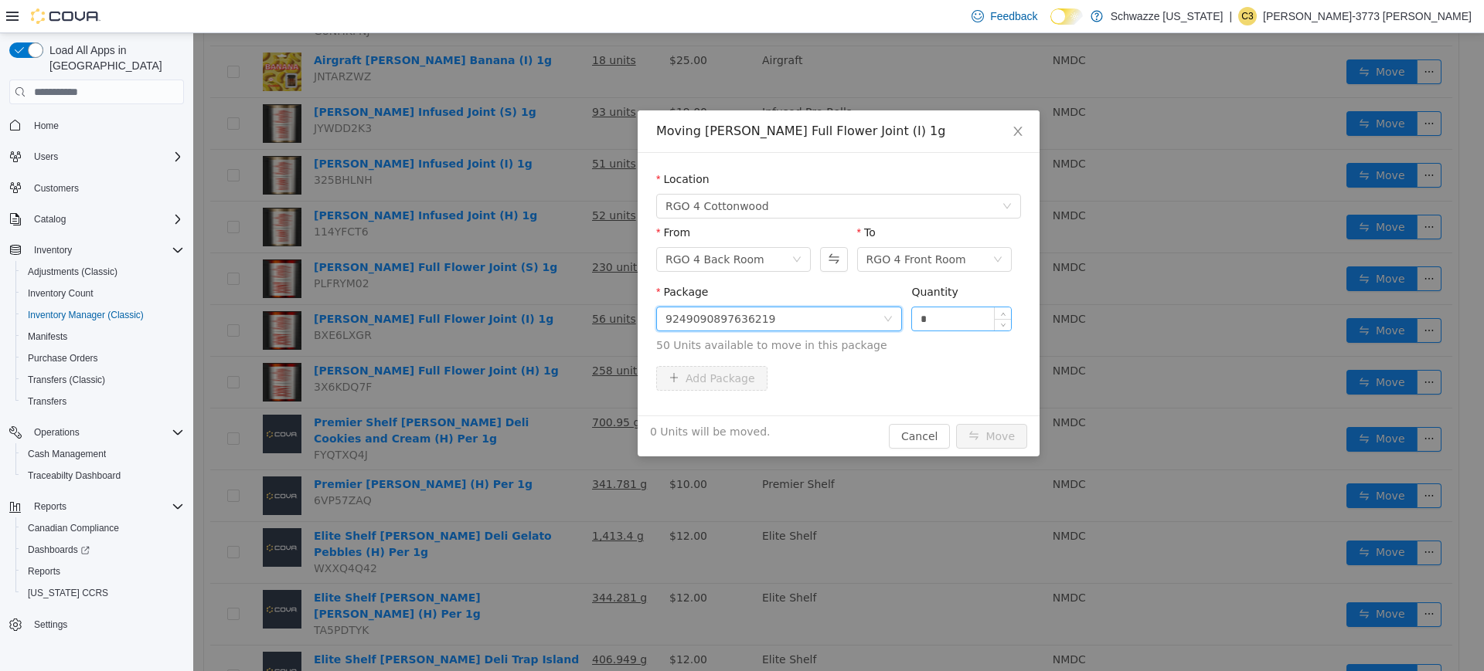
click at [977, 315] on input "*" at bounding box center [961, 319] width 99 height 23
type input "**"
click at [956, 424] on button "Move" at bounding box center [991, 436] width 71 height 25
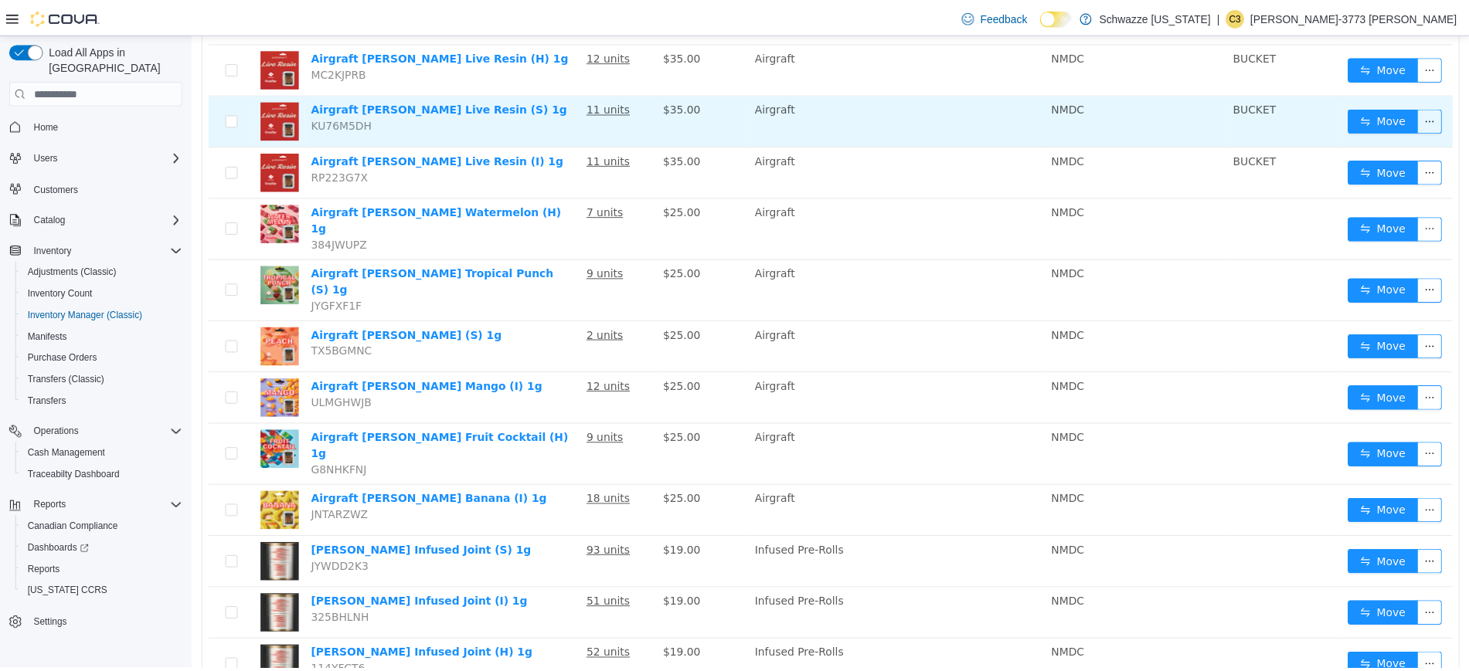
scroll to position [265, 0]
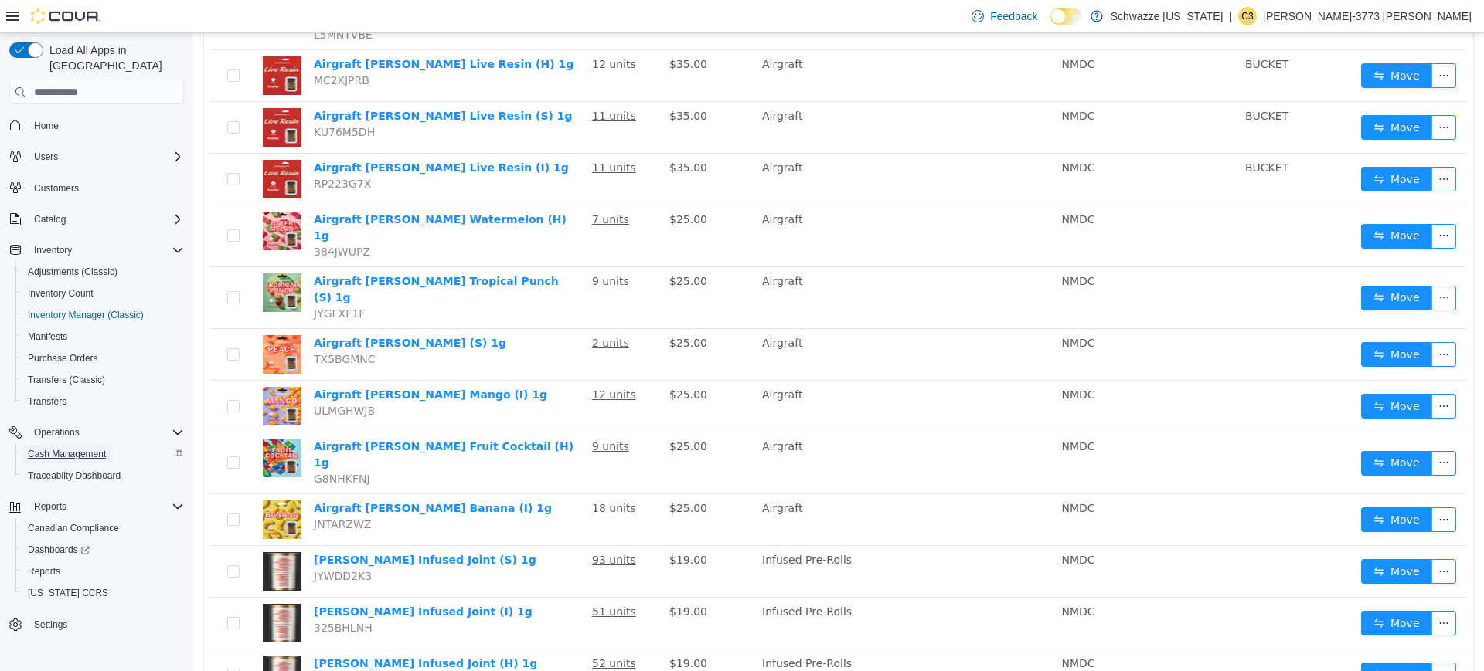
click at [74, 448] on span "Cash Management" at bounding box center [67, 454] width 78 height 12
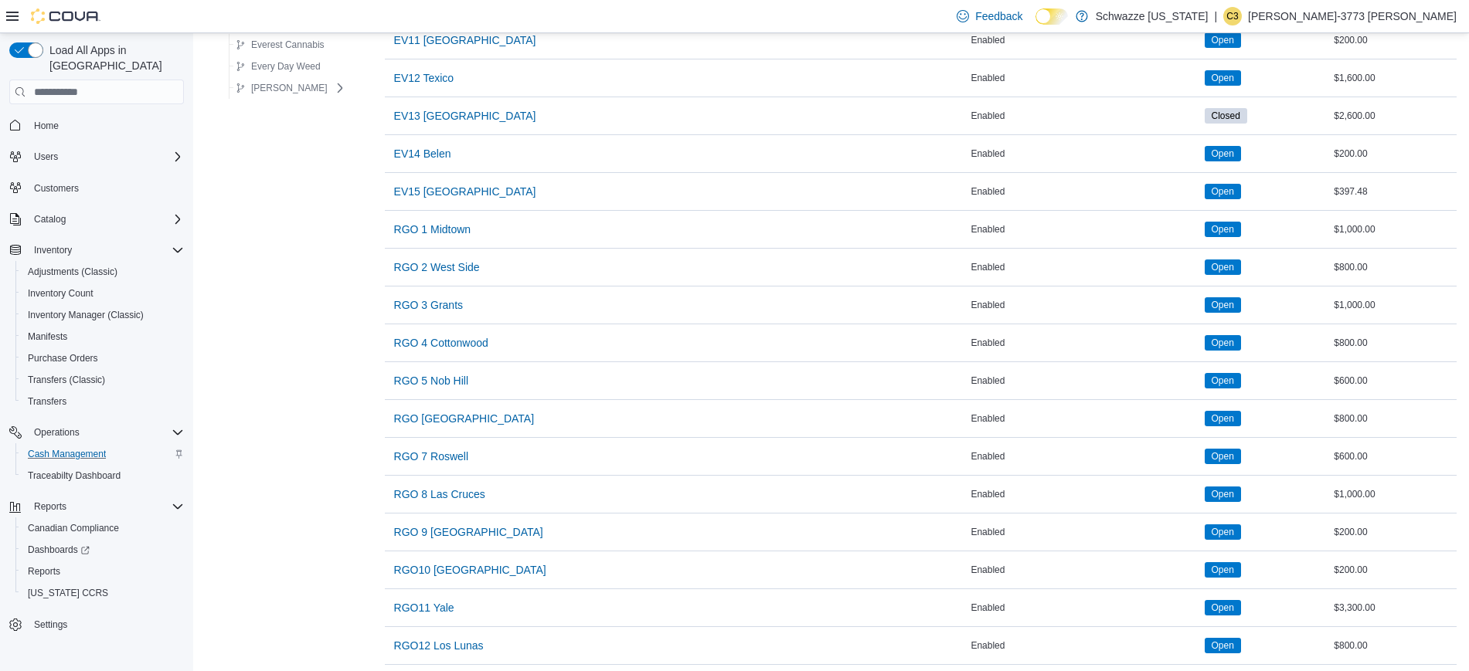
scroll to position [615, 0]
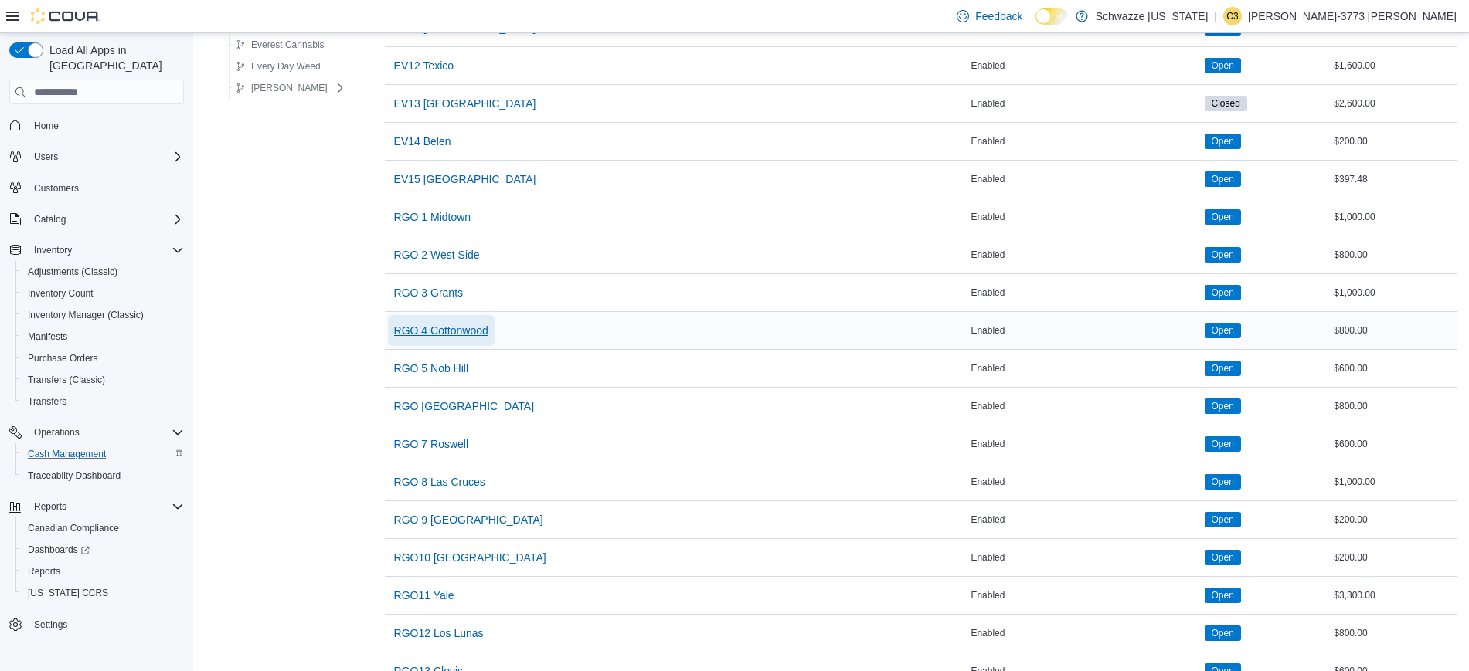
click at [472, 336] on span "RGO 4 Cottonwood" at bounding box center [441, 330] width 94 height 15
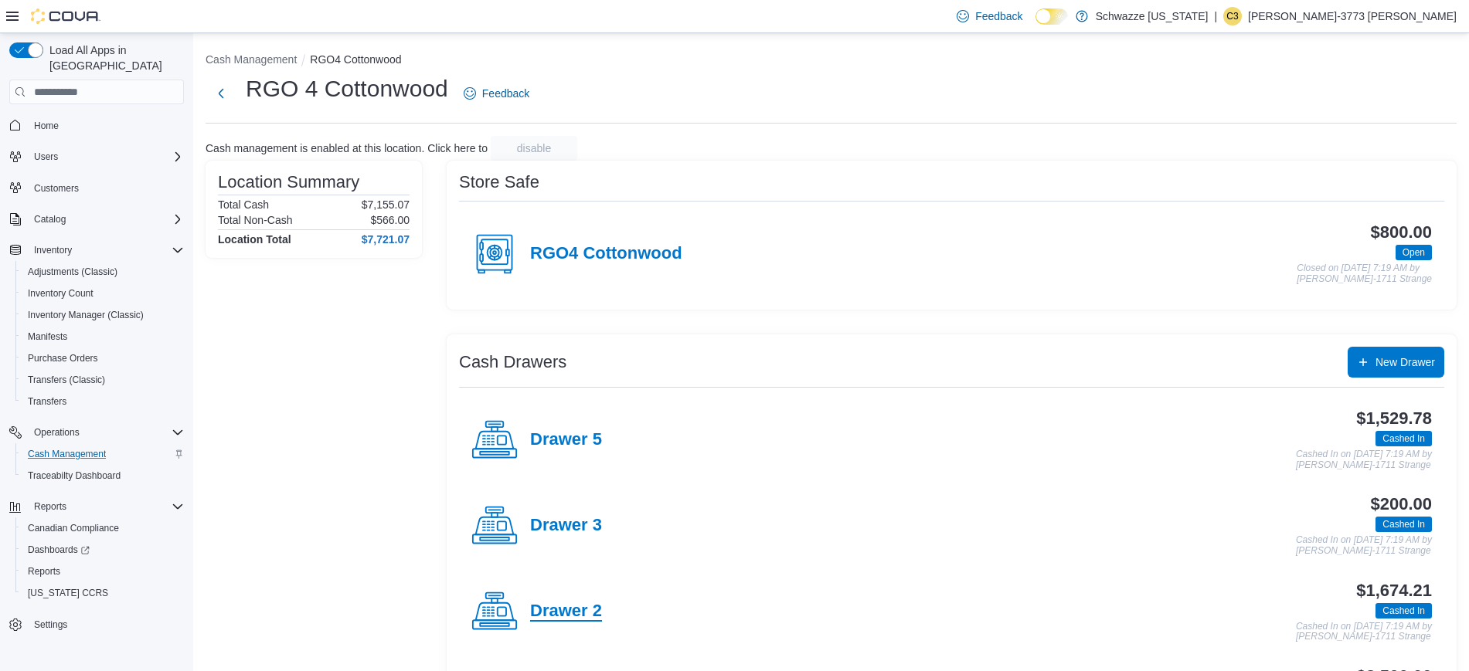
click at [546, 616] on h4 "Drawer 2" at bounding box center [566, 612] width 72 height 20
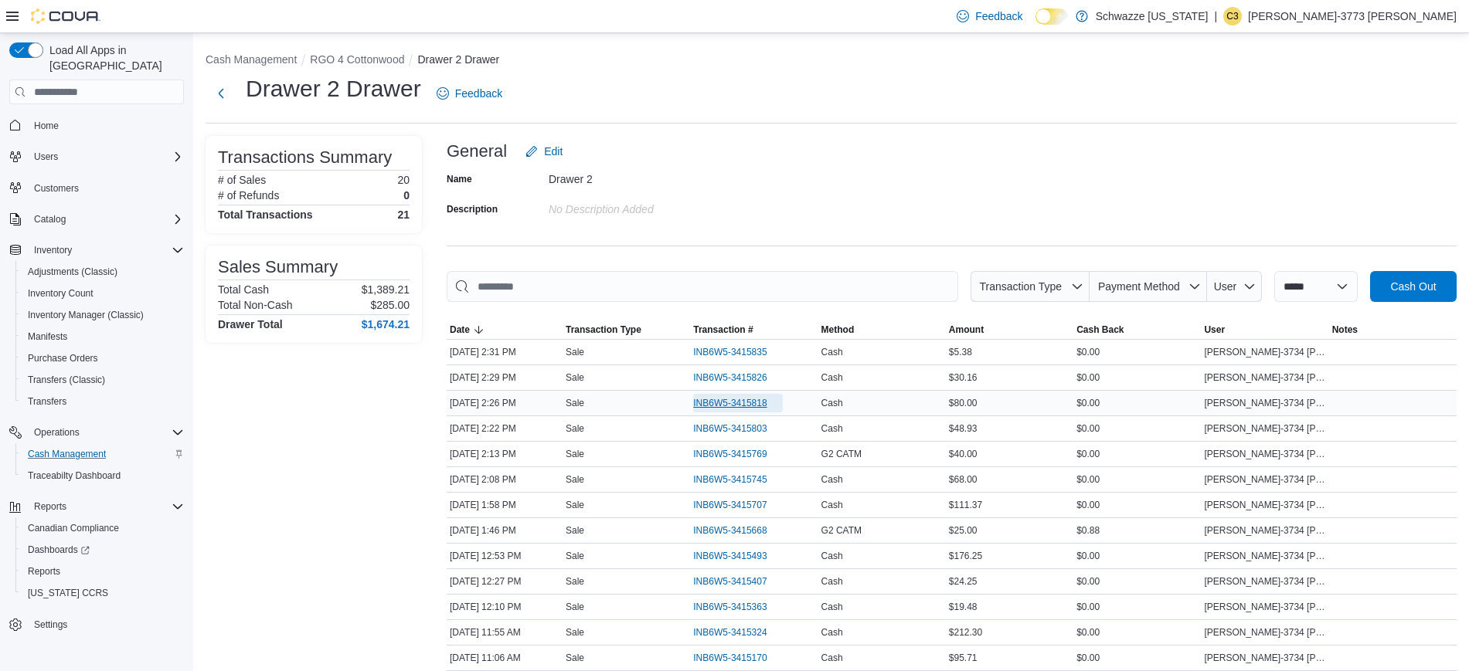
click at [731, 403] on span "INB6W5-3415818" at bounding box center [729, 403] width 73 height 12
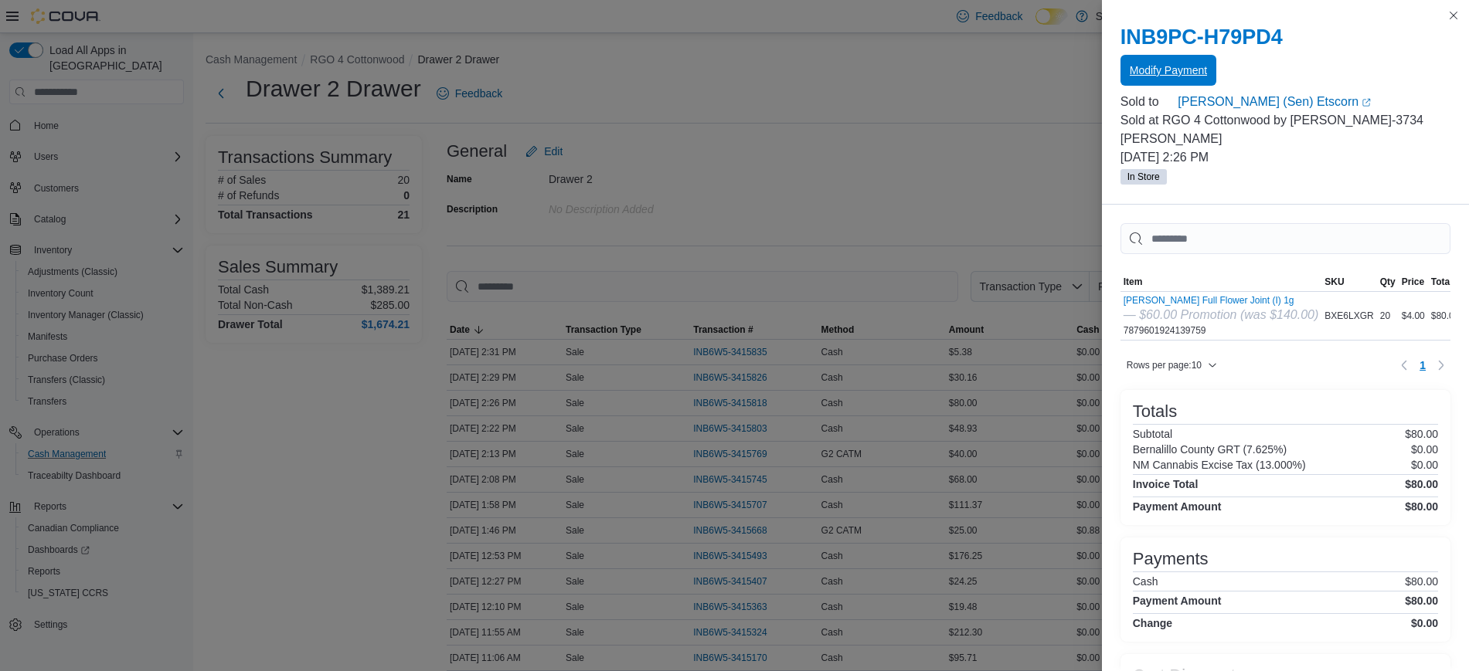
click at [1154, 73] on span "Modify Payment" at bounding box center [1168, 70] width 77 height 15
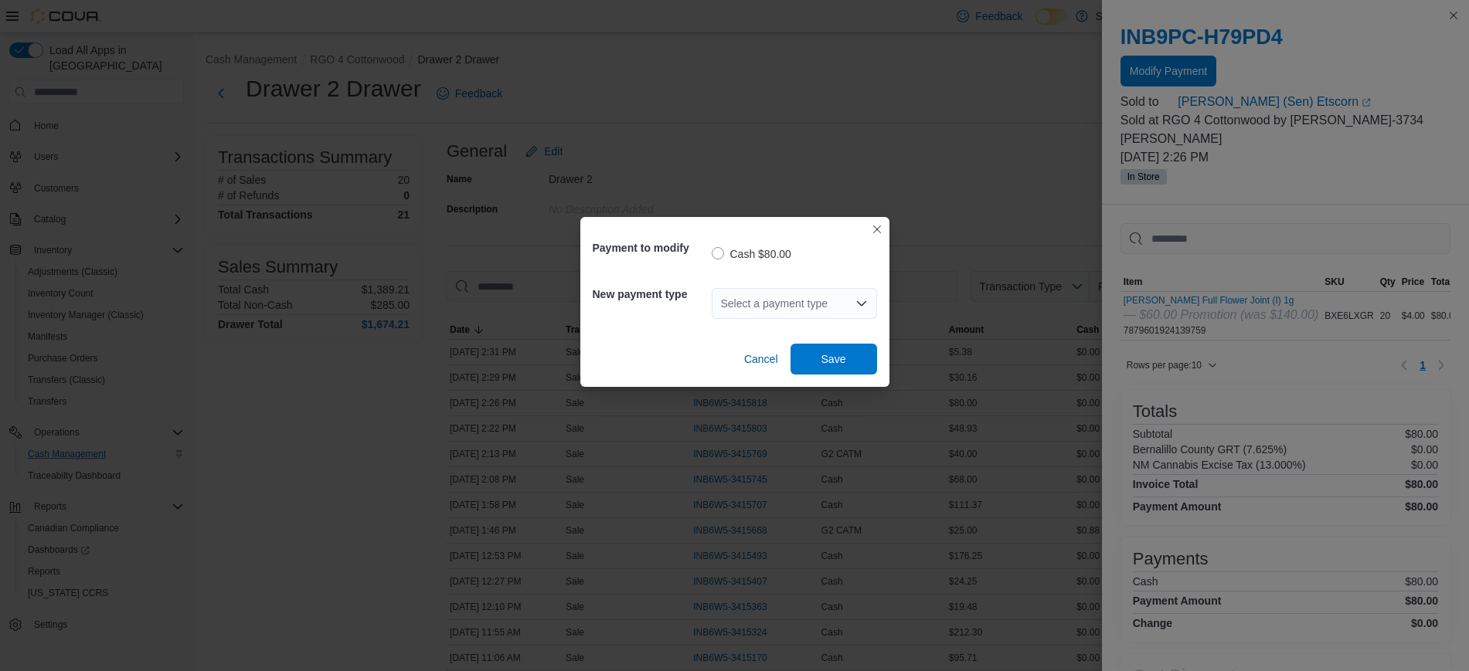
click at [774, 304] on div "Select a payment type" at bounding box center [794, 303] width 165 height 31
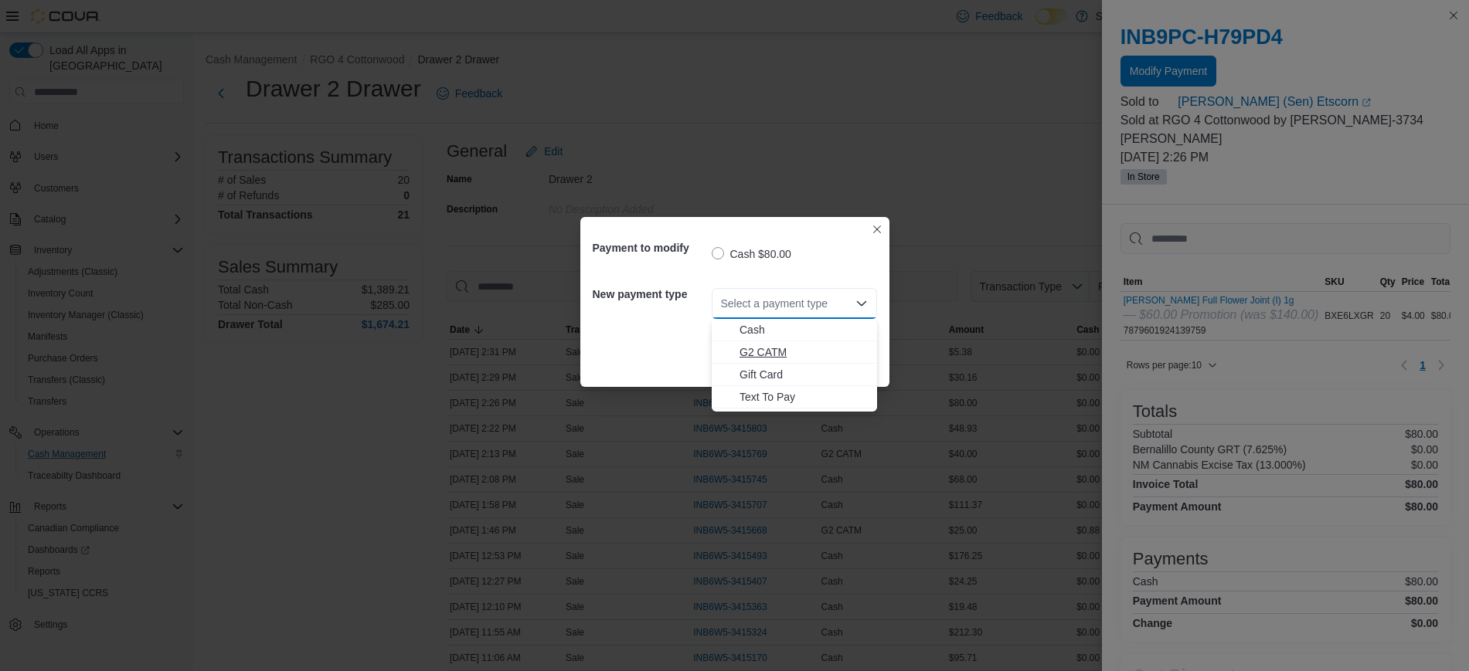
click at [780, 355] on span "G2 CATM" at bounding box center [803, 352] width 128 height 15
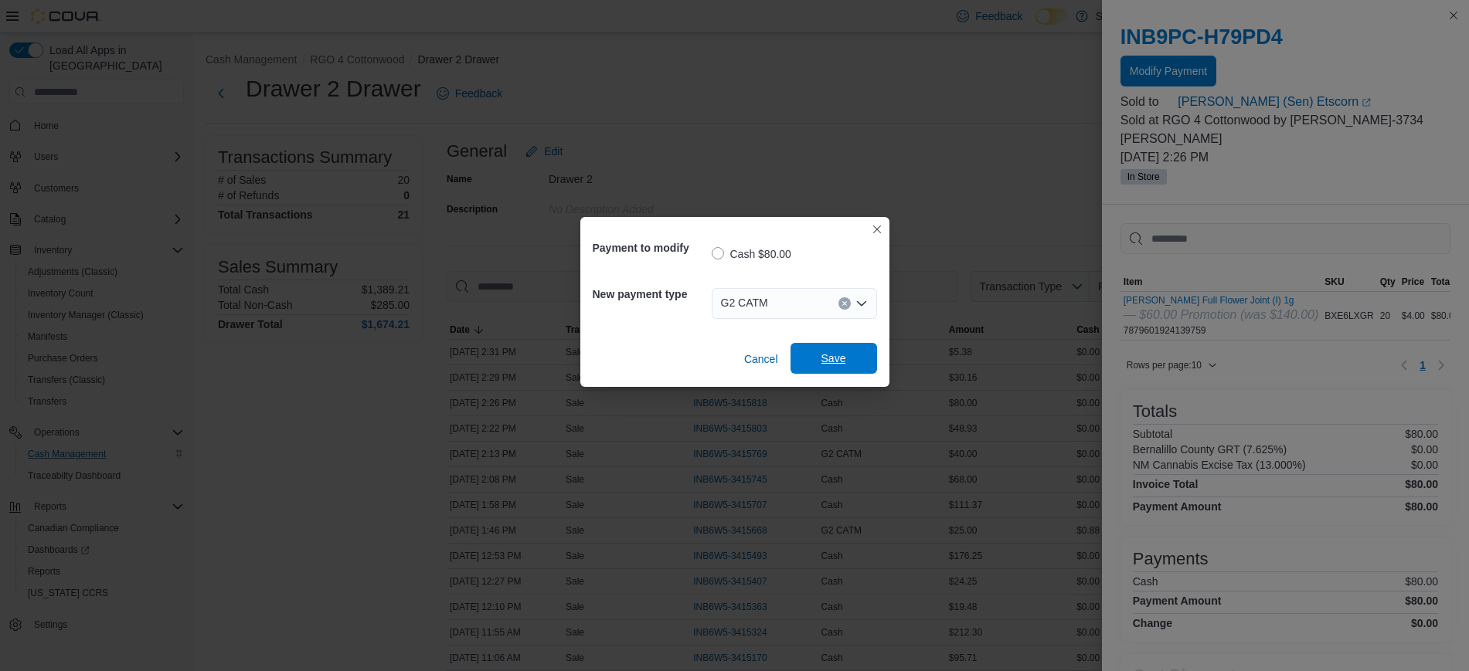
click at [824, 355] on span "Save" at bounding box center [833, 358] width 25 height 15
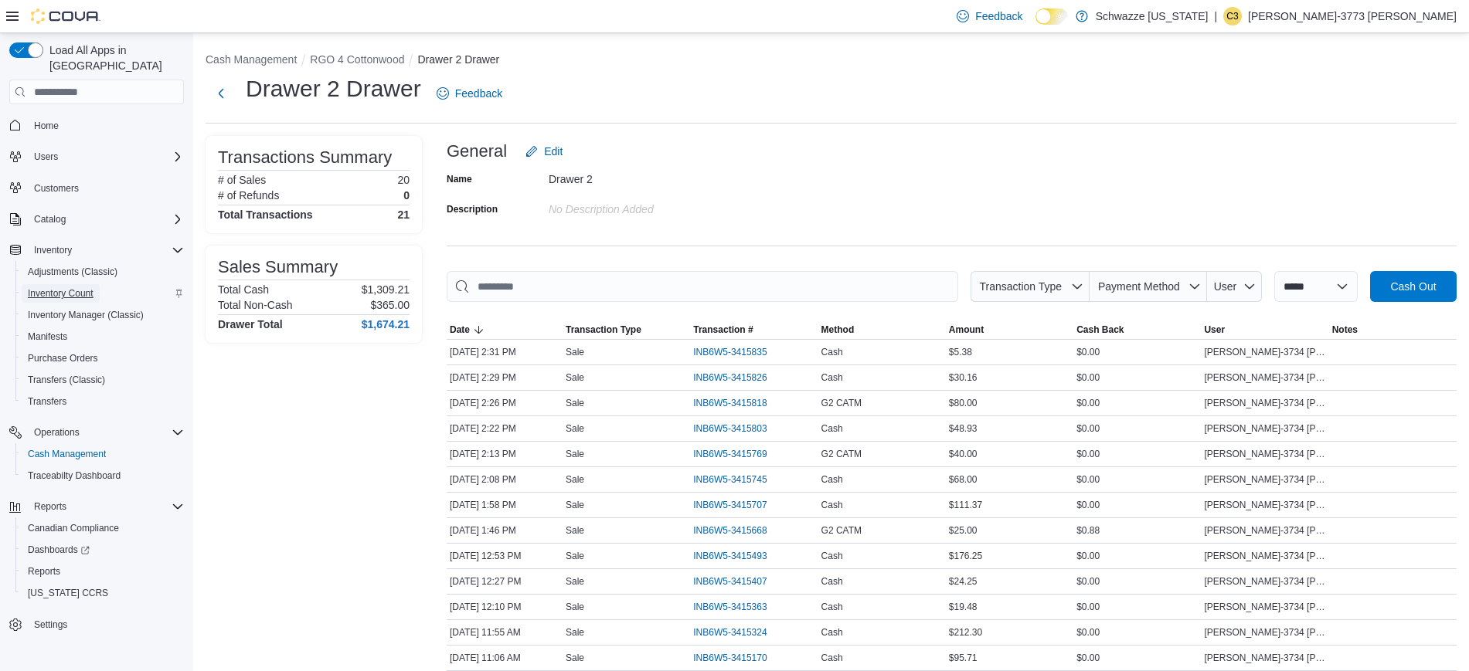
click at [54, 287] on span "Inventory Count" at bounding box center [61, 293] width 66 height 12
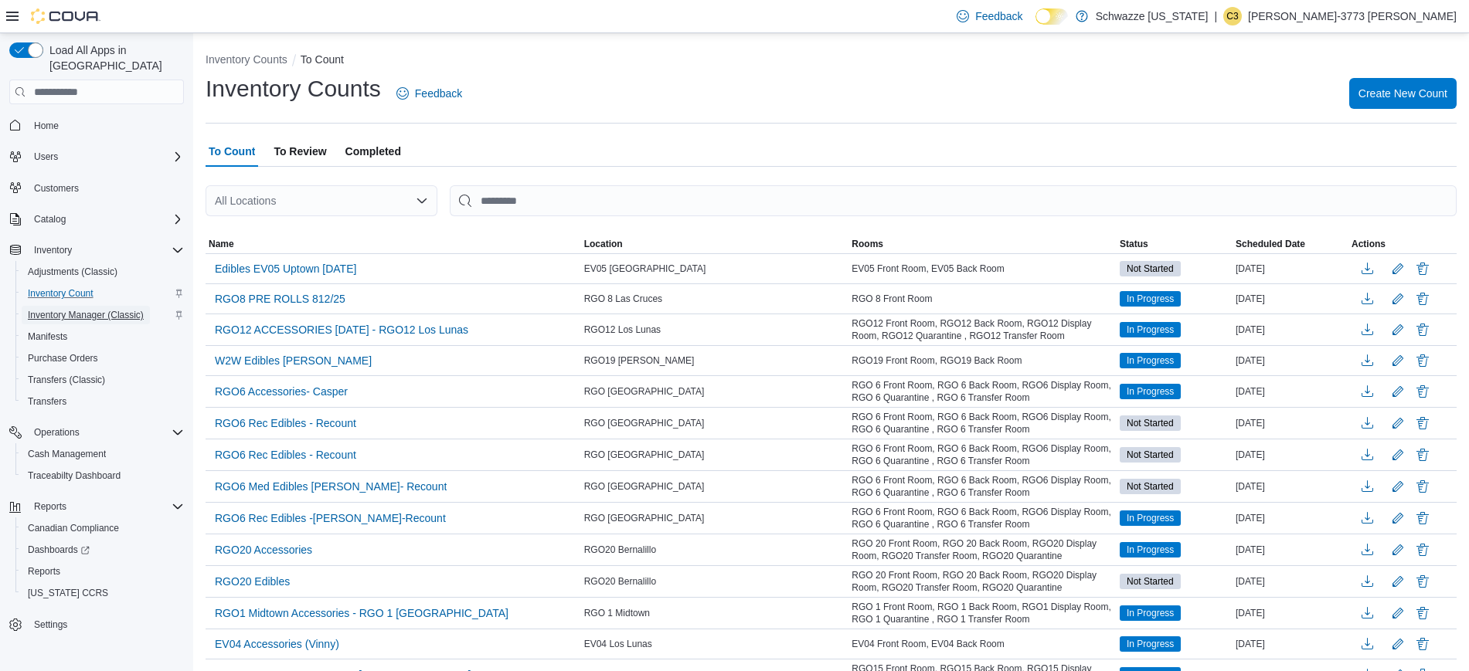
click at [59, 309] on span "Inventory Manager (Classic)" at bounding box center [86, 315] width 116 height 12
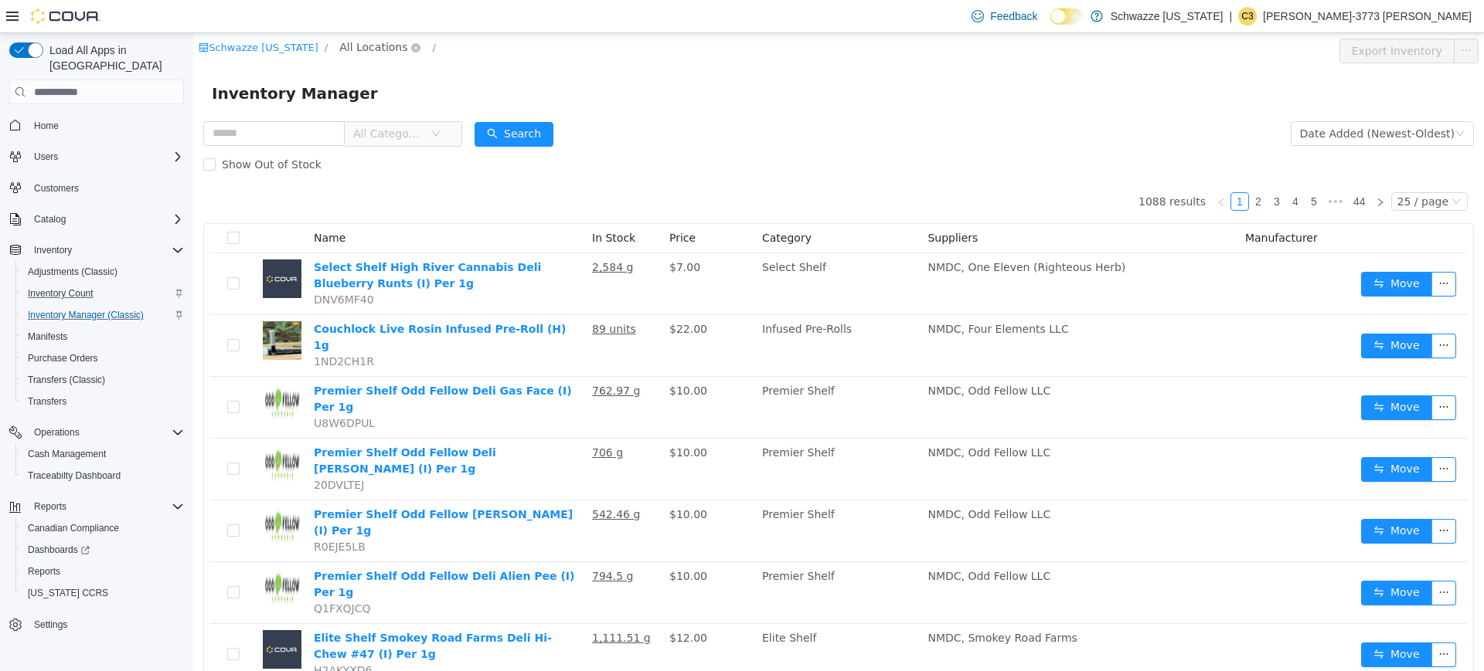
click at [374, 43] on span "All Locations" at bounding box center [373, 47] width 68 height 17
type input "***"
click at [413, 164] on span "RGO 4 Cottonwood" at bounding box center [433, 157] width 104 height 12
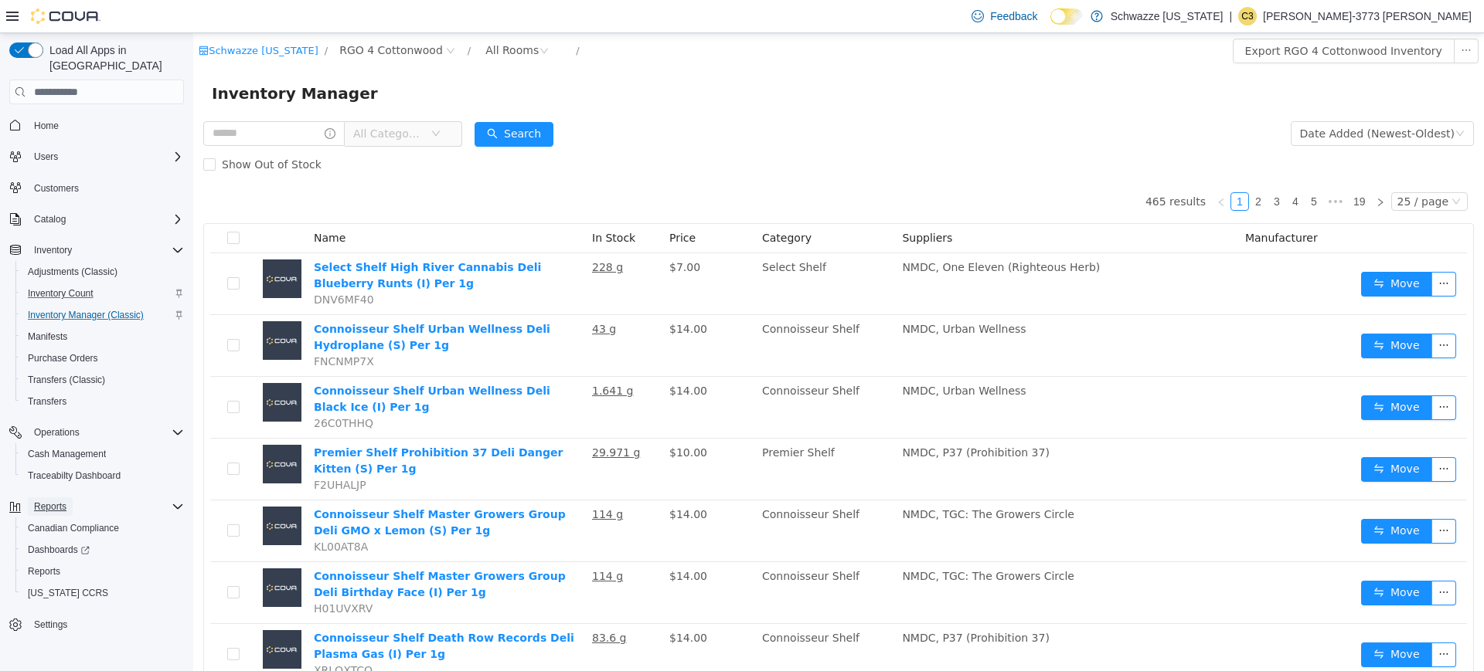
click at [55, 501] on span "Reports" at bounding box center [50, 507] width 32 height 12
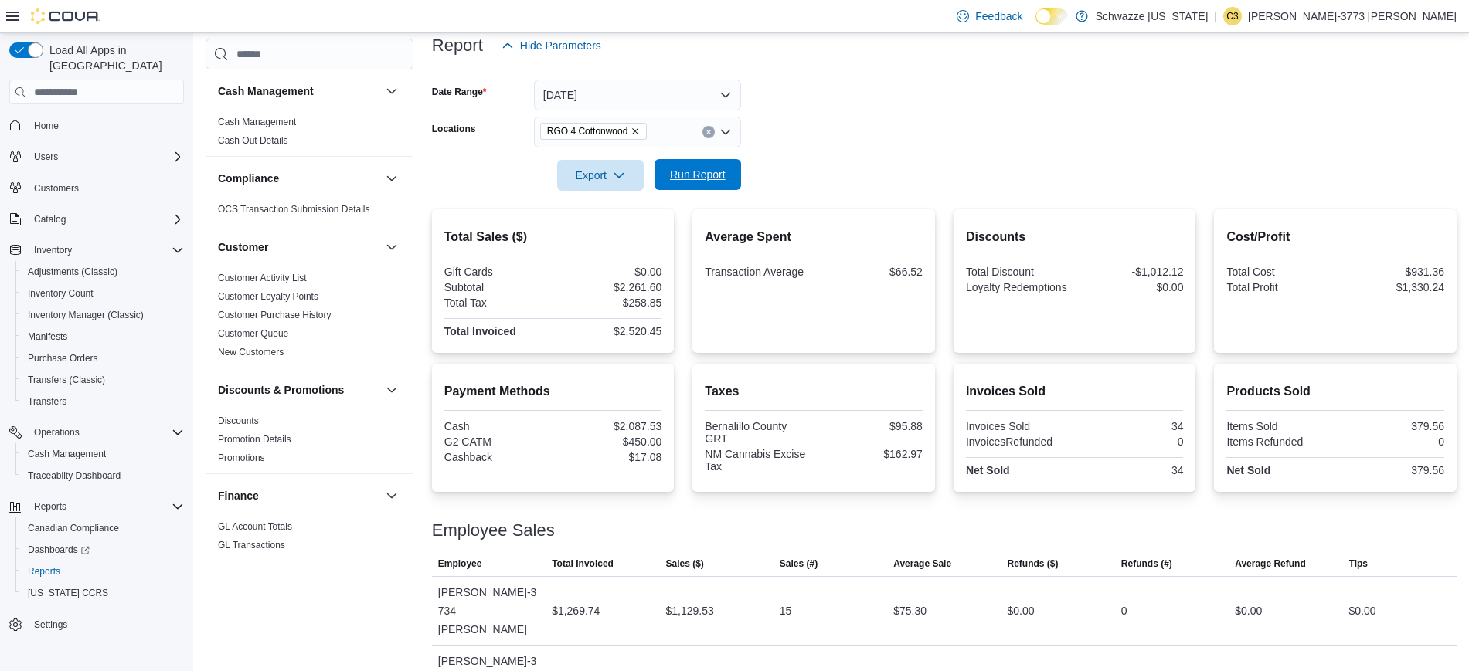
scroll to position [620, 0]
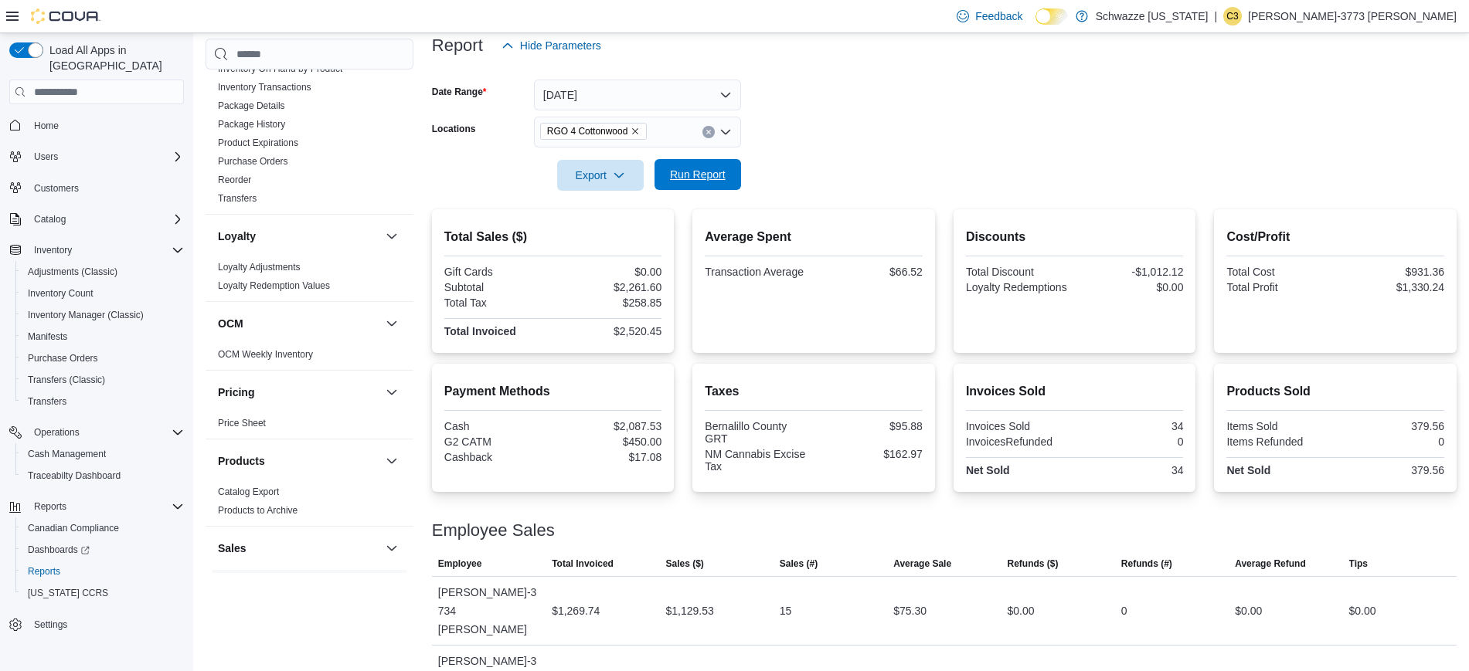
click at [692, 182] on span "Run Report" at bounding box center [698, 174] width 56 height 15
click at [701, 186] on span "Run Report" at bounding box center [698, 174] width 68 height 31
click at [692, 176] on span "Run Report" at bounding box center [698, 174] width 56 height 15
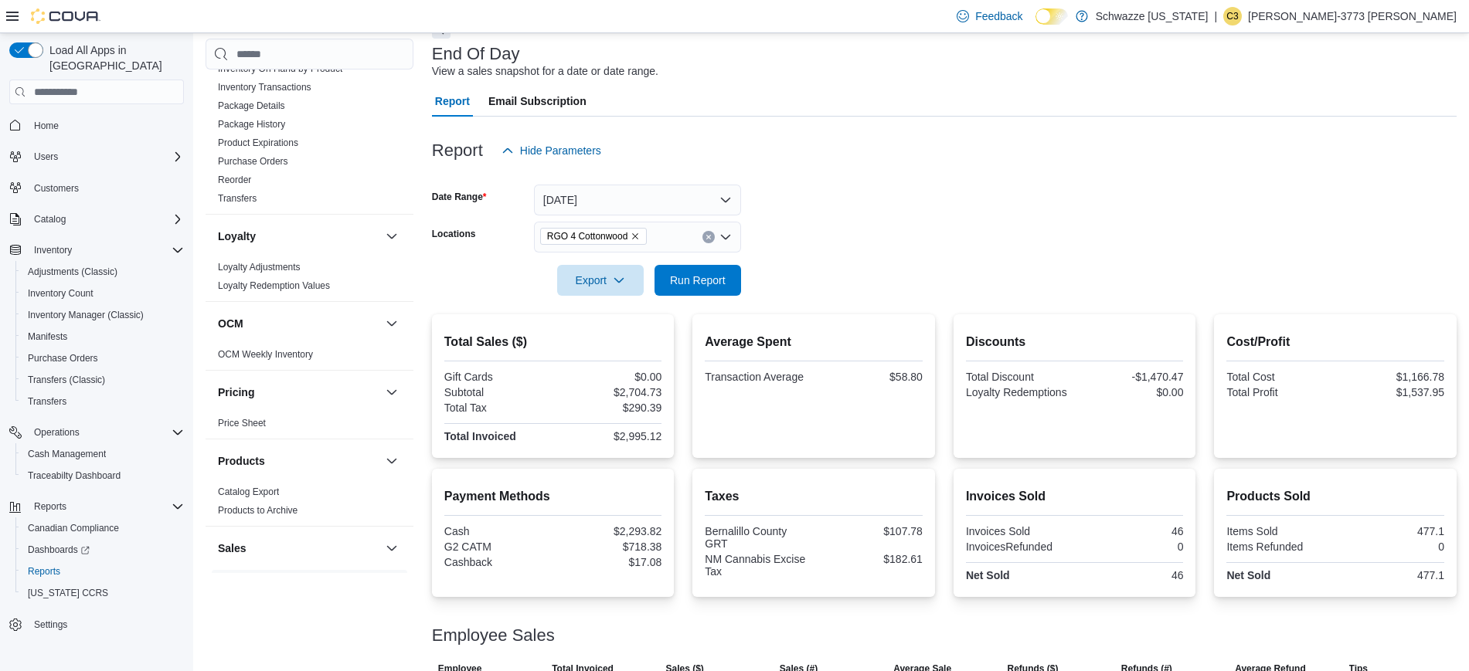
scroll to position [193, 0]
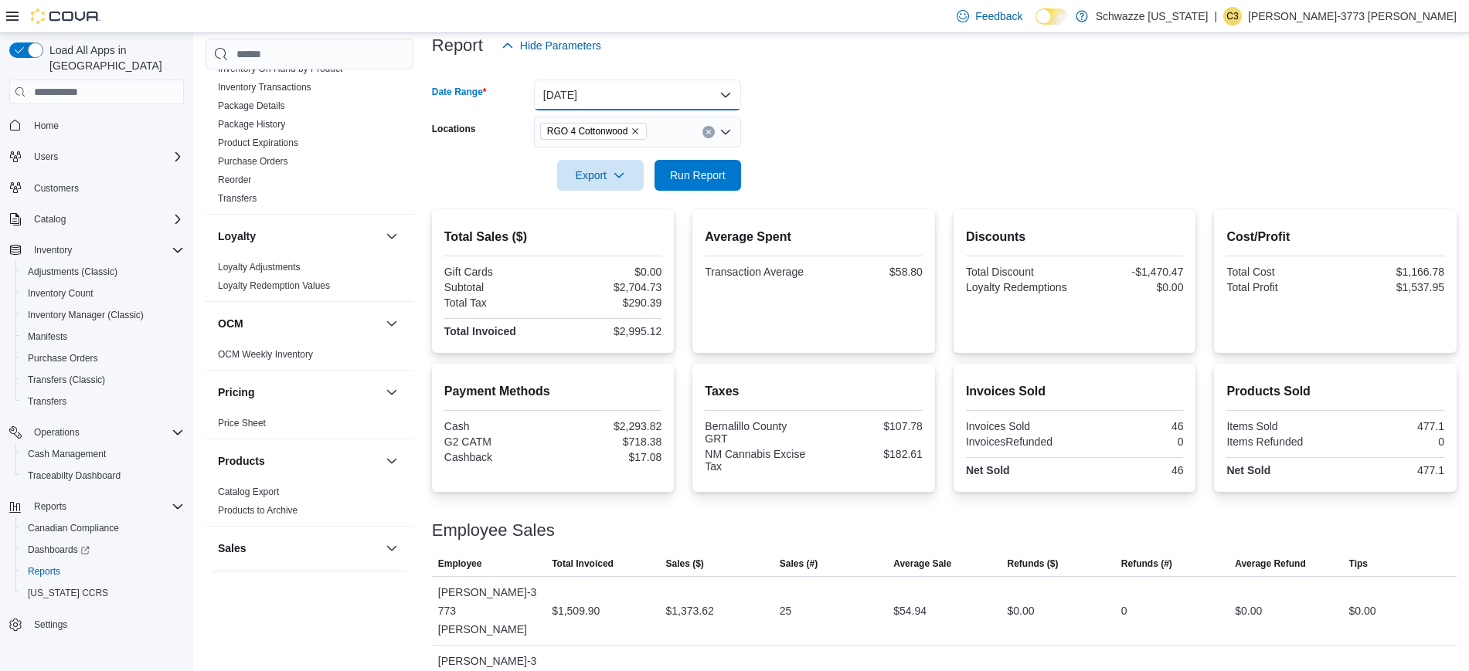
click at [696, 100] on button "Today" at bounding box center [637, 95] width 207 height 31
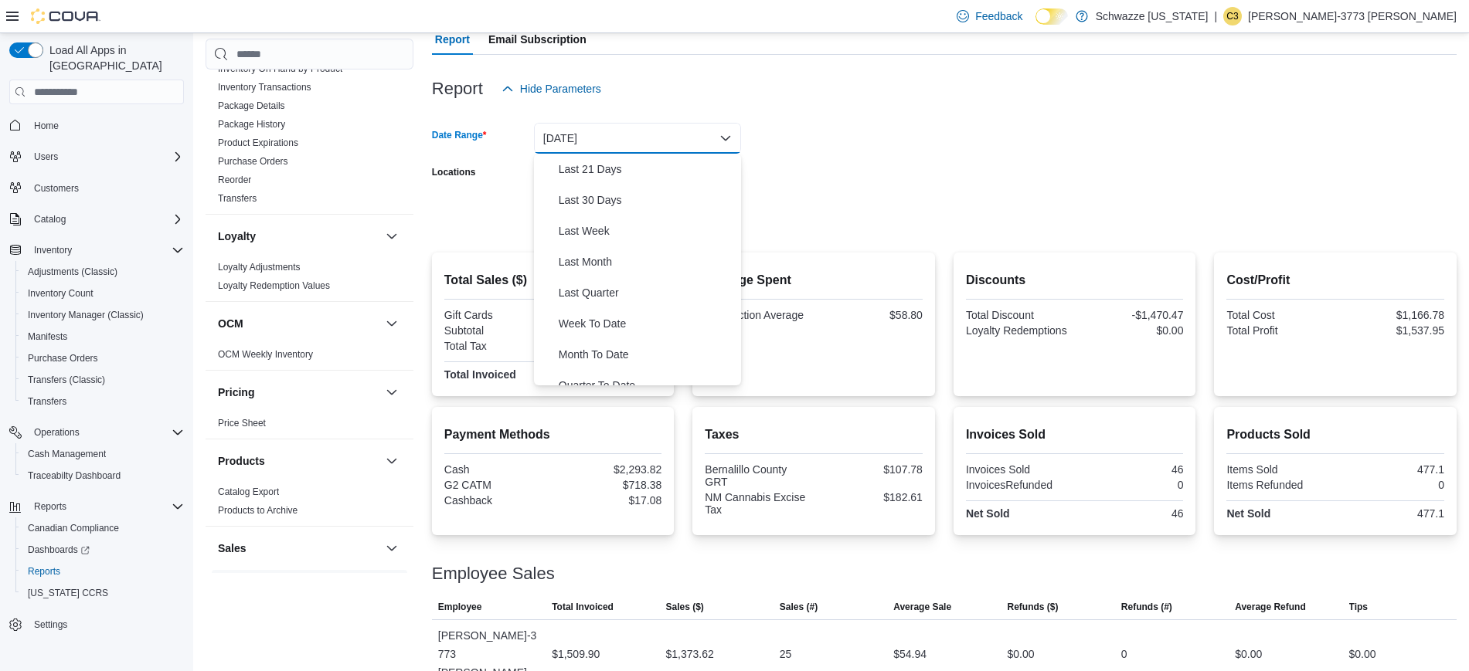
scroll to position [195, 0]
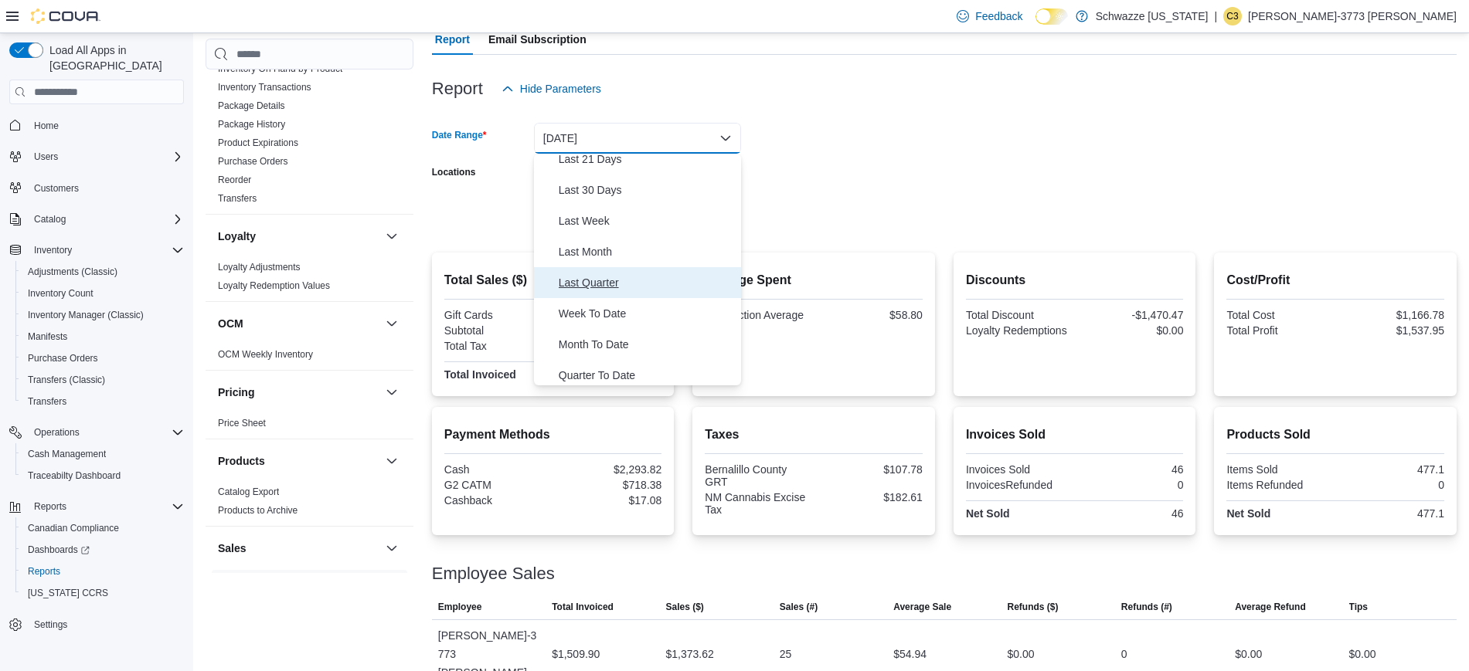
click at [596, 284] on span "Last Quarter" at bounding box center [647, 283] width 176 height 19
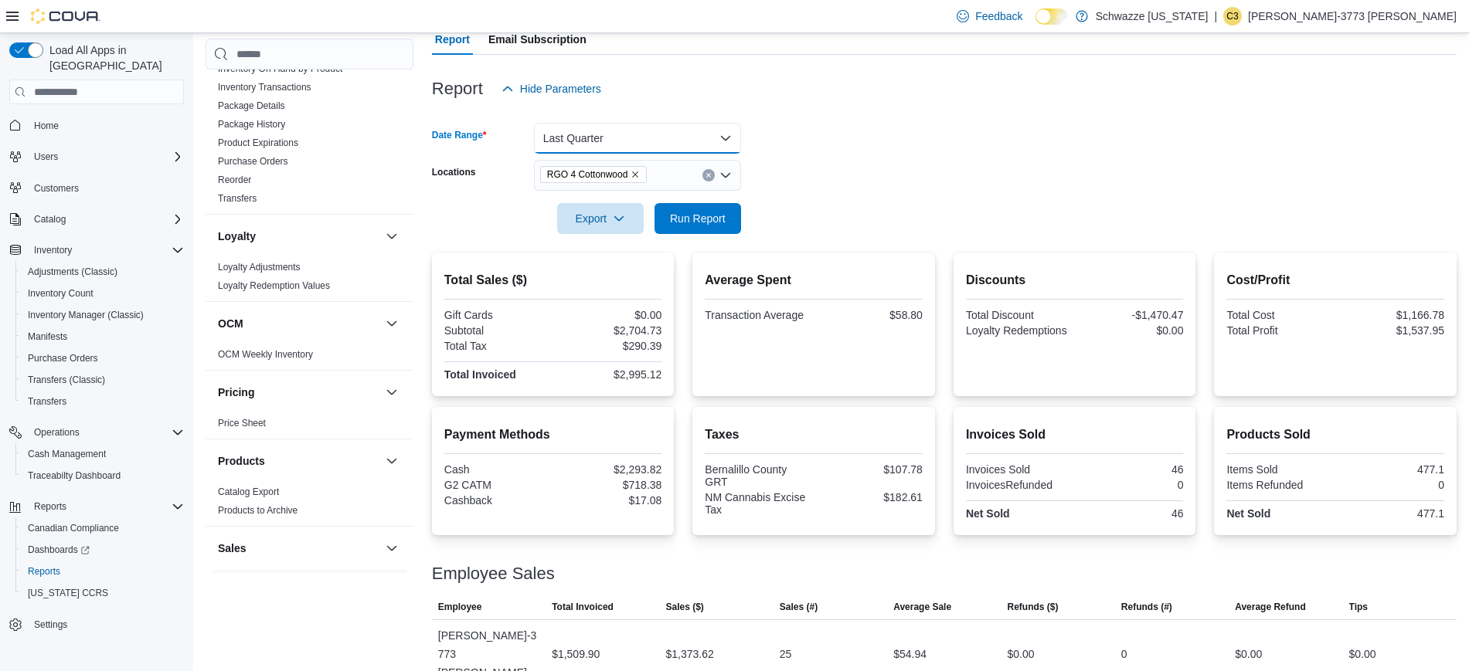
click at [621, 135] on button "Last Quarter" at bounding box center [637, 138] width 207 height 31
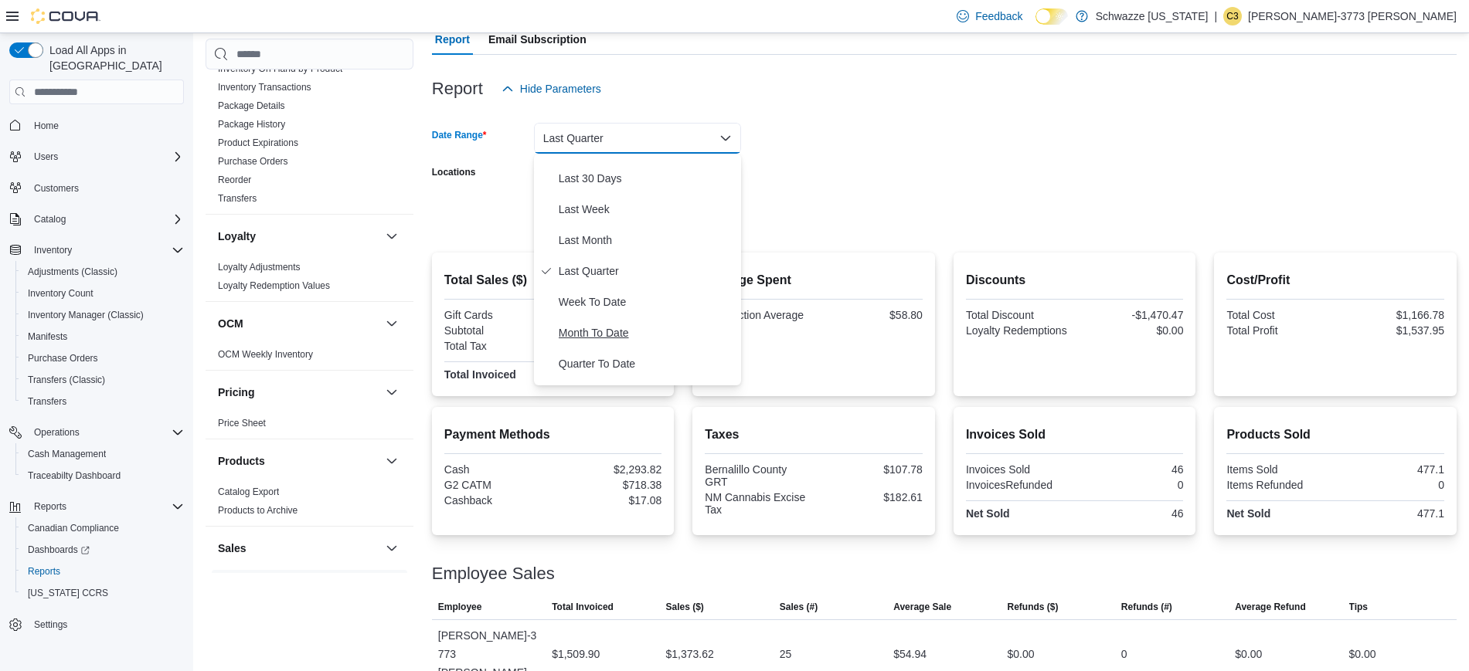
scroll to position [206, 0]
click at [620, 361] on span "Quarter To Date" at bounding box center [647, 365] width 176 height 19
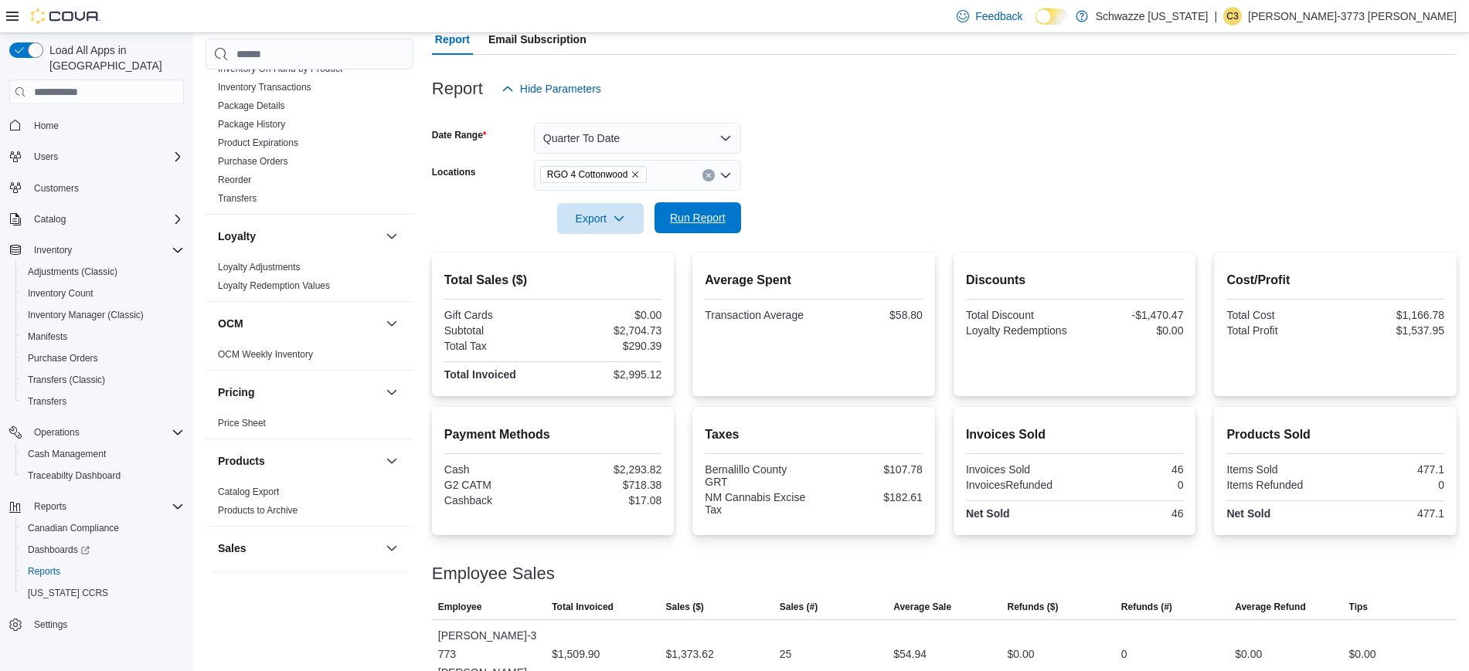
click at [695, 213] on span "Run Report" at bounding box center [698, 217] width 56 height 15
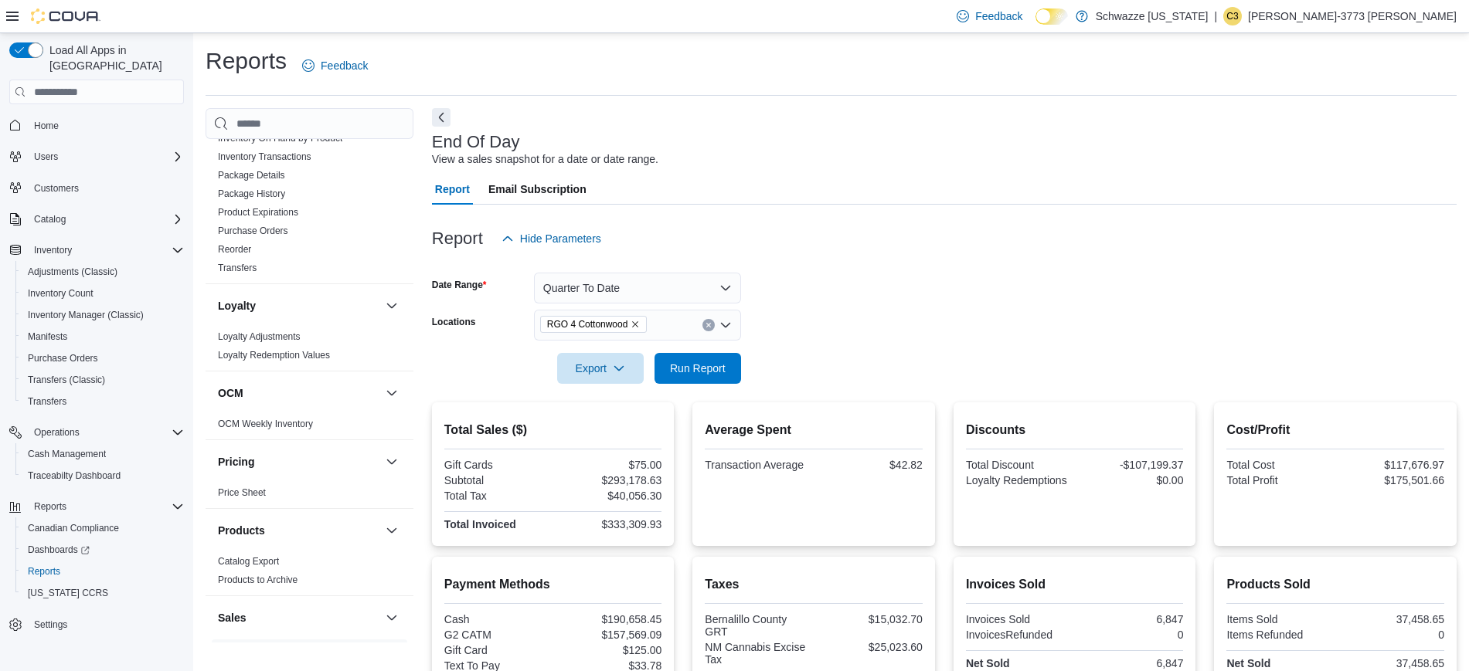
scroll to position [1, 0]
click at [660, 291] on button "Quarter To Date" at bounding box center [637, 287] width 207 height 31
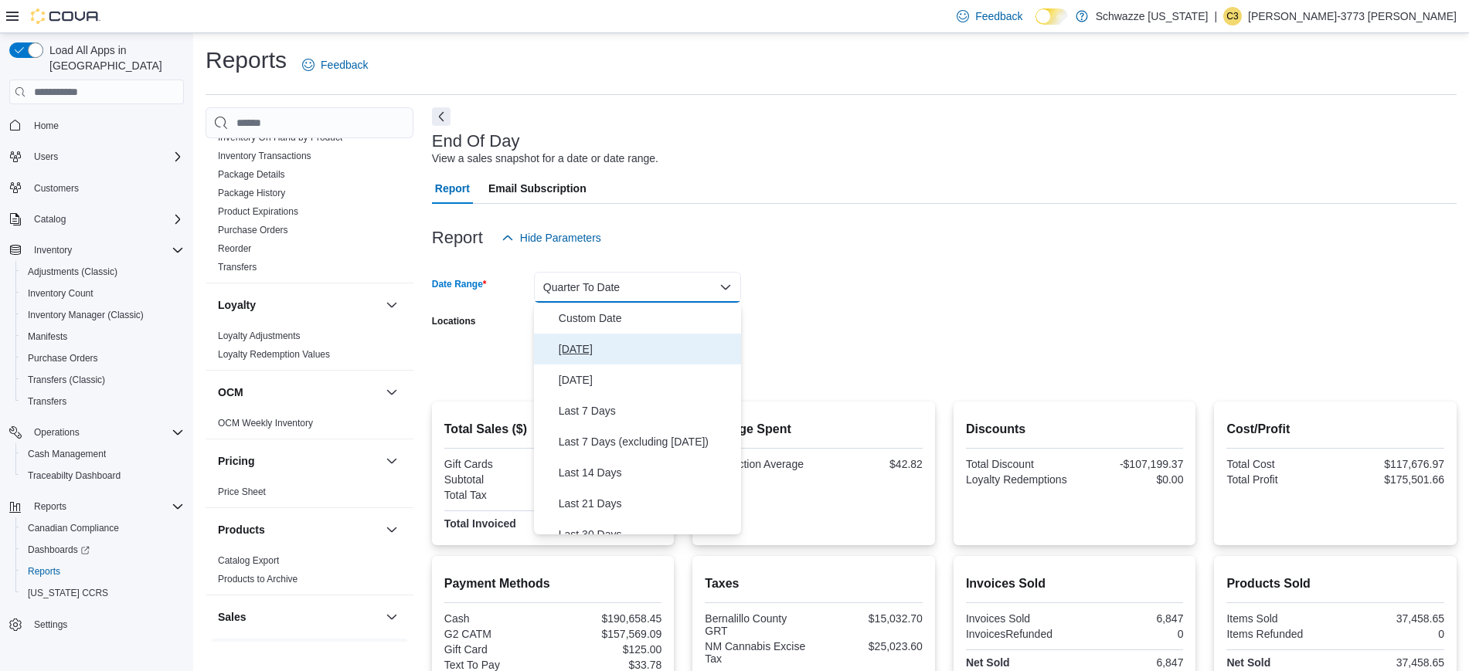
click at [581, 349] on span "Today" at bounding box center [647, 349] width 176 height 19
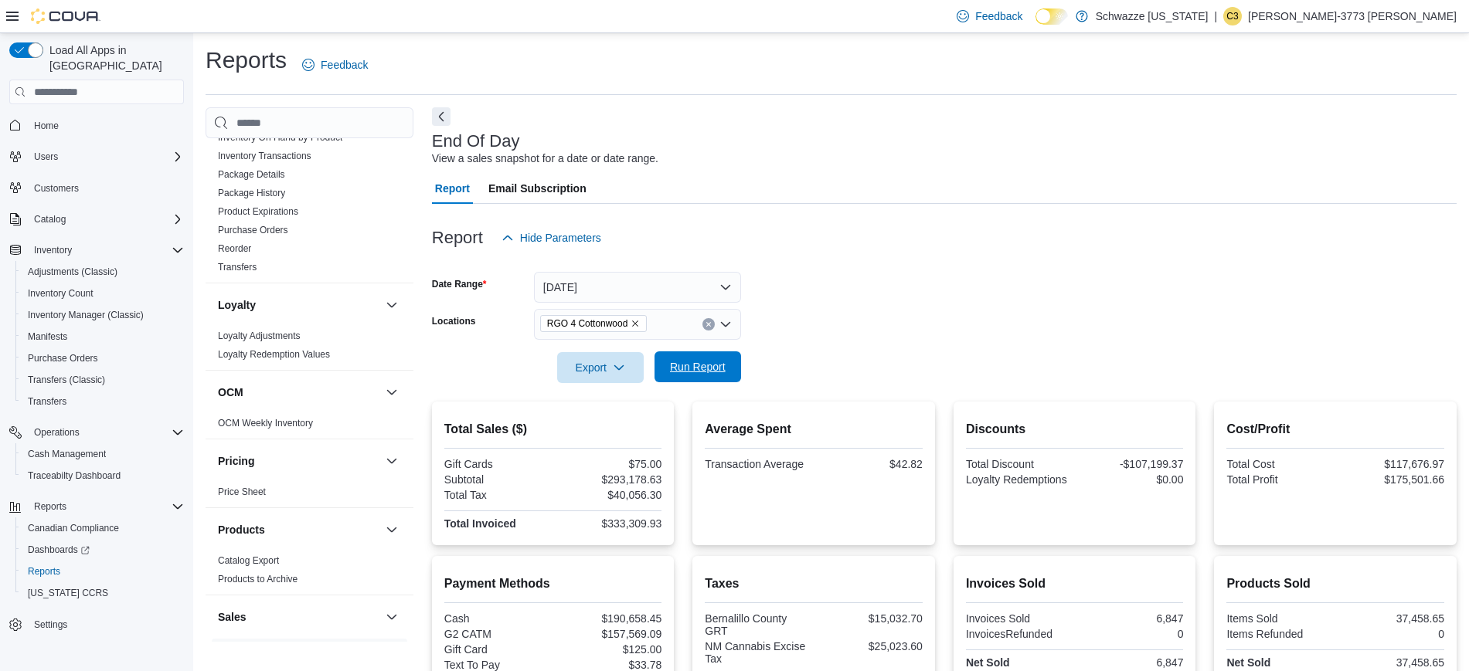
click at [709, 372] on span "Run Report" at bounding box center [698, 366] width 56 height 15
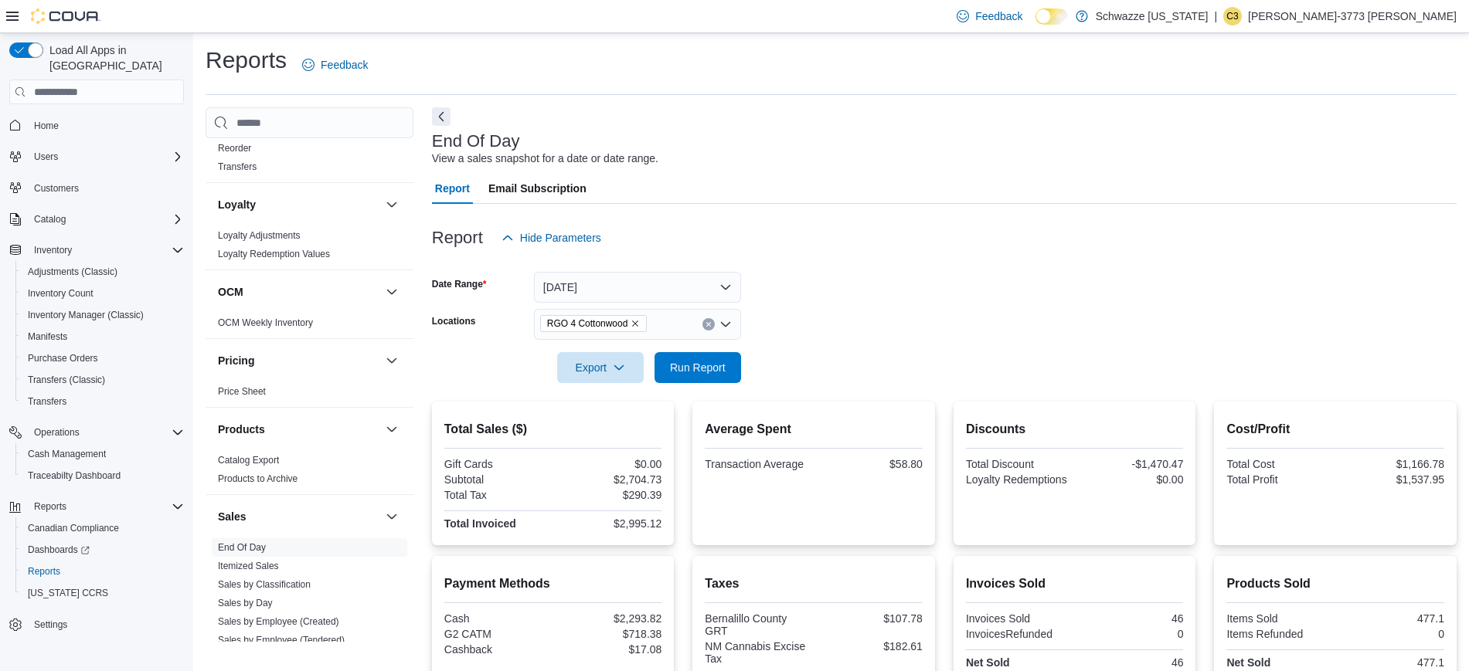
scroll to position [723, 0]
click at [69, 446] on span "Cash Management" at bounding box center [67, 454] width 78 height 19
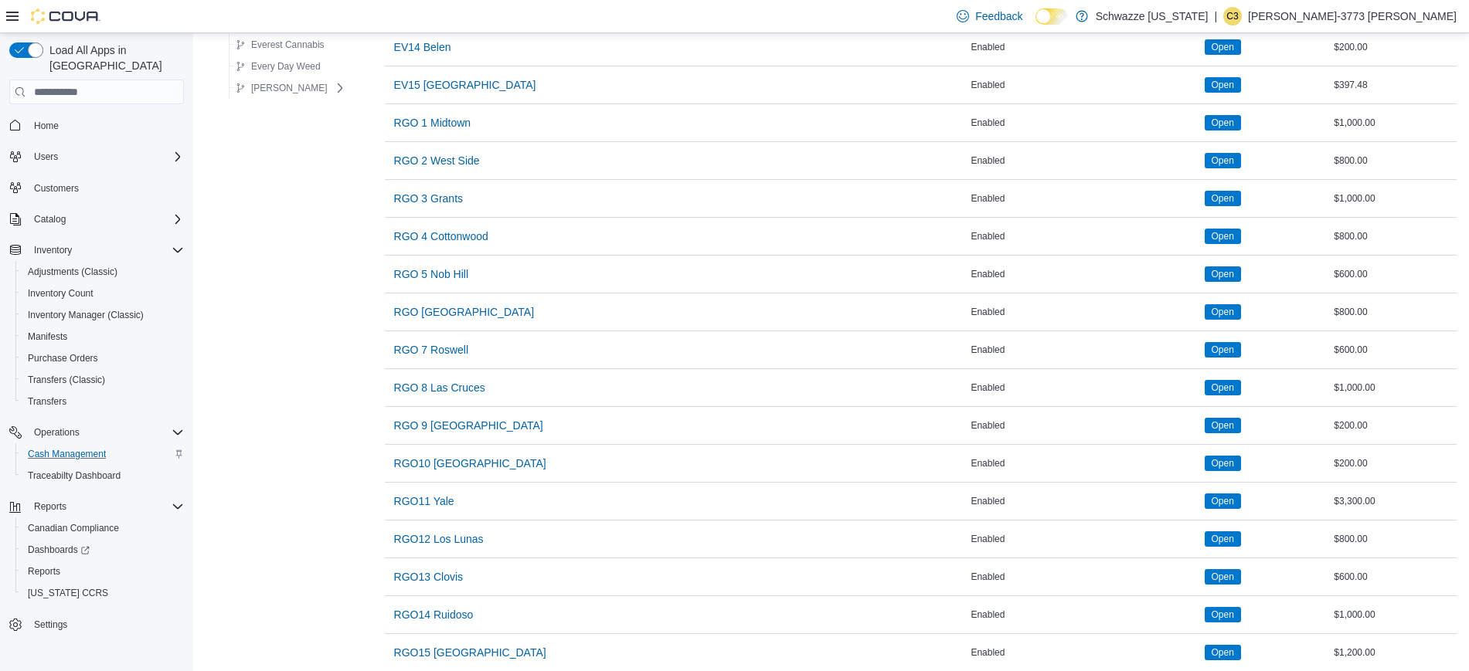
scroll to position [709, 0]
click at [441, 235] on span "RGO 4 Cottonwood" at bounding box center [441, 236] width 94 height 15
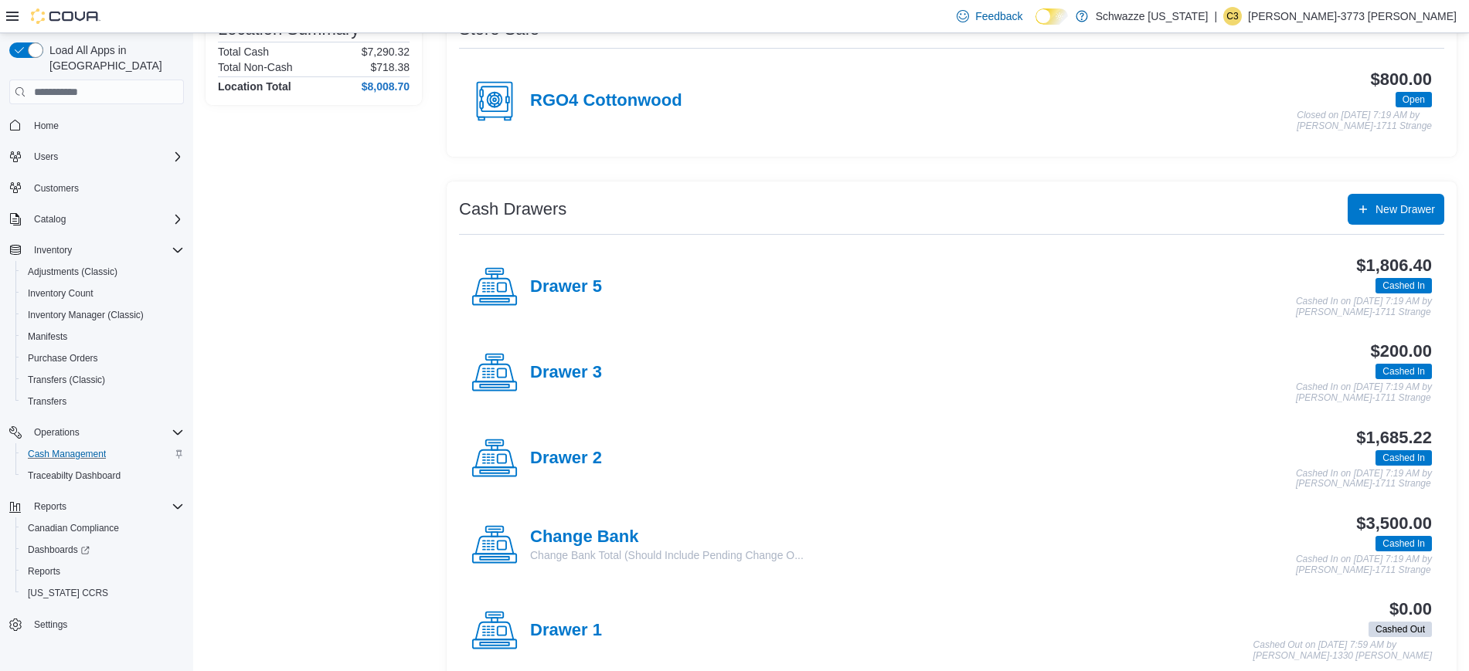
scroll to position [163, 0]
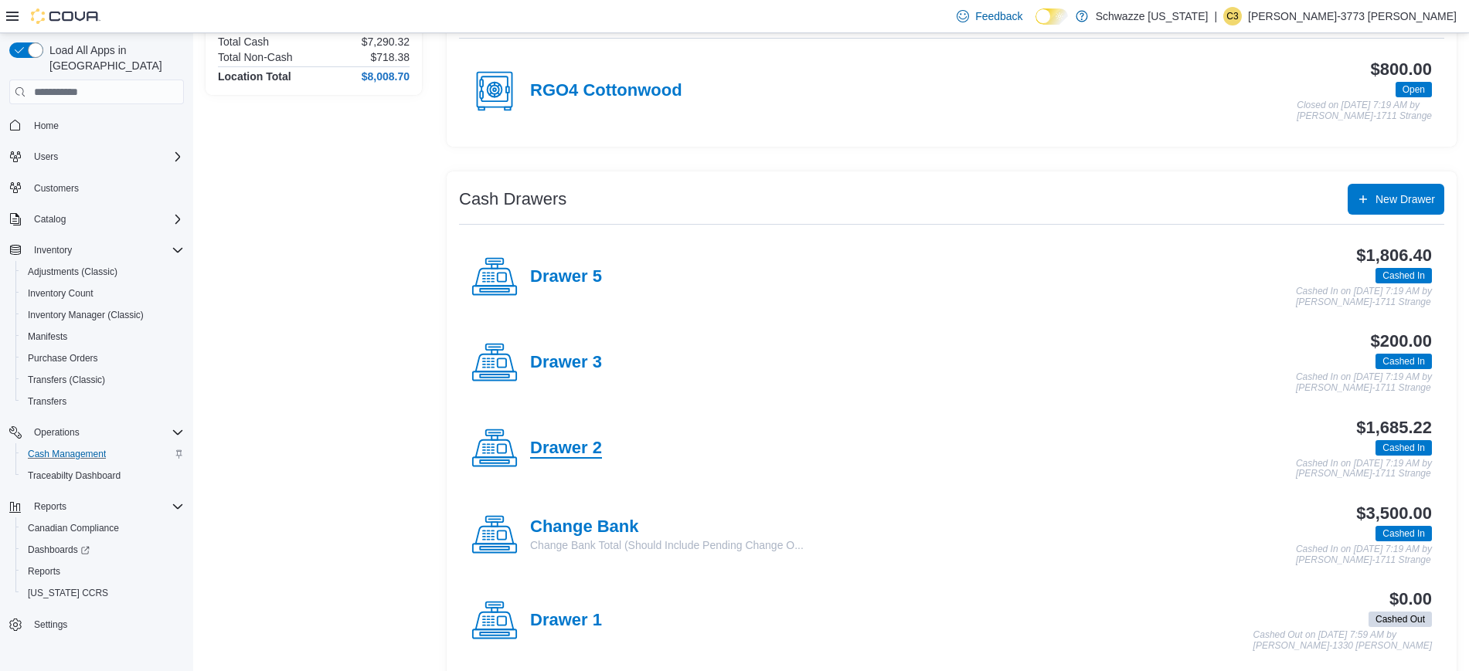
click at [574, 450] on h4 "Drawer 2" at bounding box center [566, 449] width 72 height 20
